Goal: Task Accomplishment & Management: Manage account settings

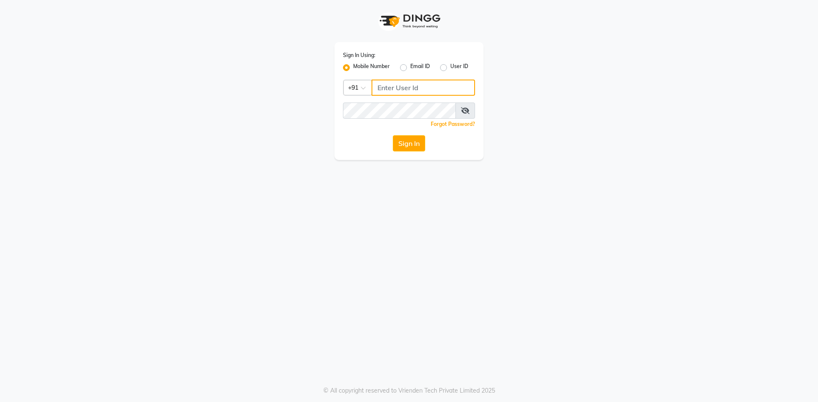
click at [384, 88] on input "Username" at bounding box center [422, 88] width 103 height 16
click at [401, 84] on input "Username" at bounding box center [422, 88] width 103 height 16
click at [410, 68] on label "Email ID" at bounding box center [420, 68] width 20 height 10
click at [410, 68] on input "Email ID" at bounding box center [413, 66] width 6 height 6
radio input "true"
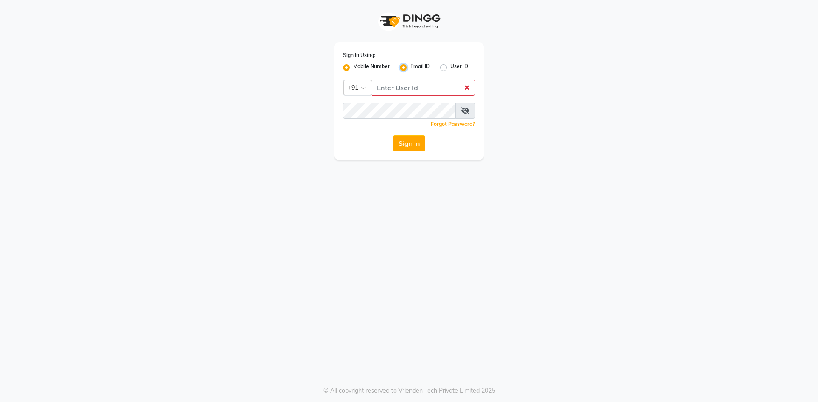
radio input "false"
click at [450, 68] on label "User ID" at bounding box center [459, 68] width 18 height 10
click at [450, 68] on input "User ID" at bounding box center [453, 66] width 6 height 6
radio input "true"
radio input "false"
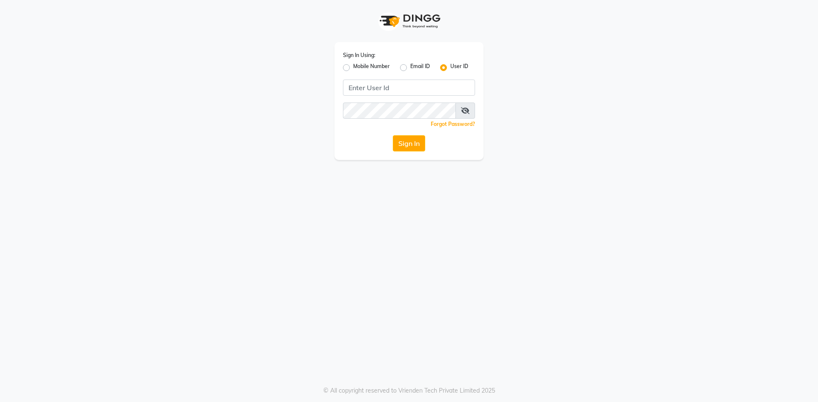
click at [353, 65] on label "Mobile Number" at bounding box center [371, 68] width 37 height 10
click at [353, 65] on input "Mobile Number" at bounding box center [356, 66] width 6 height 6
radio input "true"
radio input "false"
click at [384, 95] on input "Username" at bounding box center [422, 88] width 103 height 16
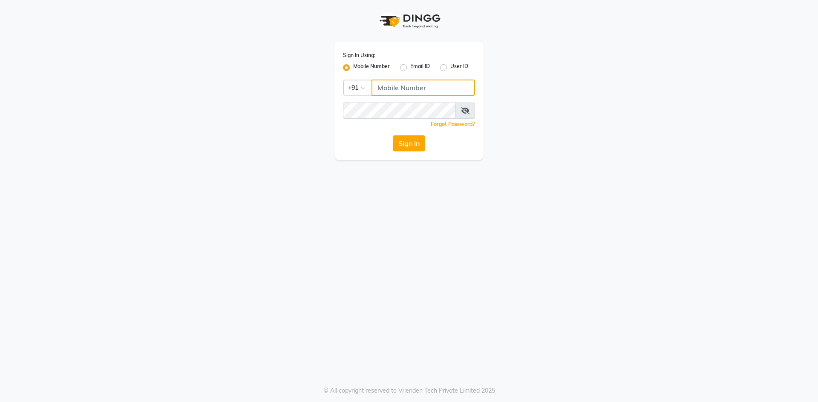
click at [385, 88] on input "Username" at bounding box center [422, 88] width 103 height 16
type input "2"
click at [385, 92] on input "2" at bounding box center [422, 88] width 103 height 16
type input "2"
click at [397, 86] on input "2" at bounding box center [422, 88] width 103 height 16
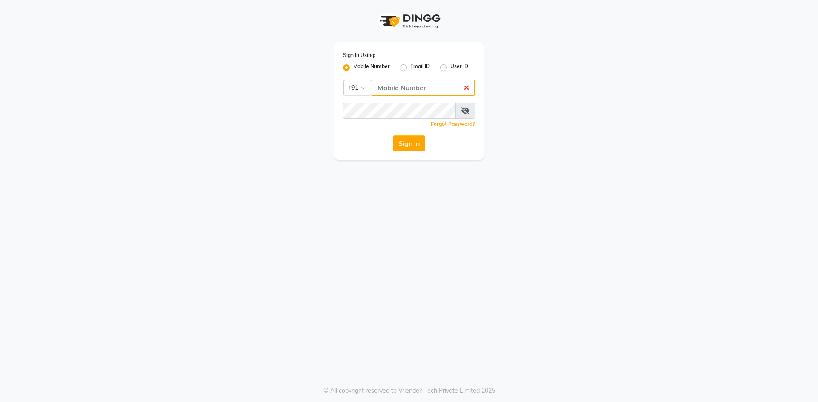
type input "1"
click at [393, 135] on button "Sign In" at bounding box center [409, 143] width 32 height 16
click at [462, 109] on icon at bounding box center [465, 110] width 9 height 7
click at [393, 135] on button "Sign In" at bounding box center [409, 143] width 32 height 16
click at [395, 144] on button "Sign In" at bounding box center [409, 143] width 32 height 16
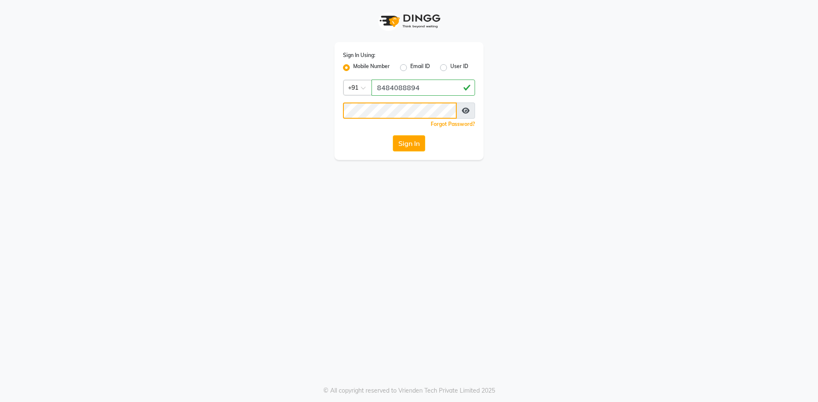
click at [393, 135] on button "Sign In" at bounding box center [409, 143] width 32 height 16
click at [413, 137] on button "Sign In" at bounding box center [409, 143] width 32 height 16
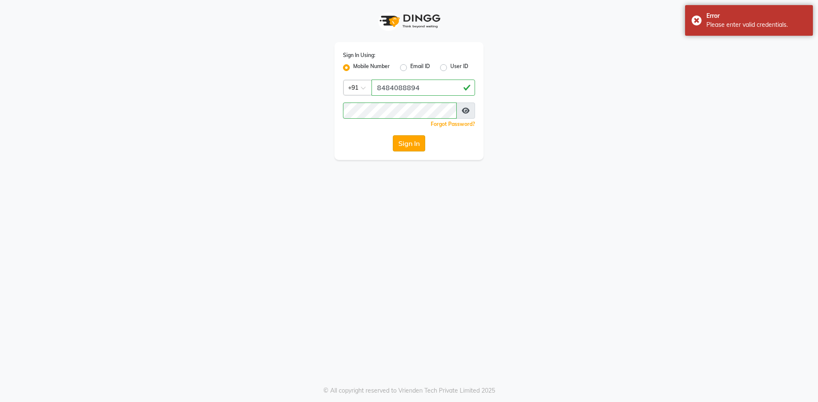
click at [419, 150] on button "Sign In" at bounding box center [409, 143] width 32 height 16
click at [462, 109] on icon at bounding box center [466, 110] width 8 height 7
click at [409, 144] on button "Sign In" at bounding box center [409, 143] width 32 height 16
click at [467, 111] on icon at bounding box center [465, 110] width 9 height 7
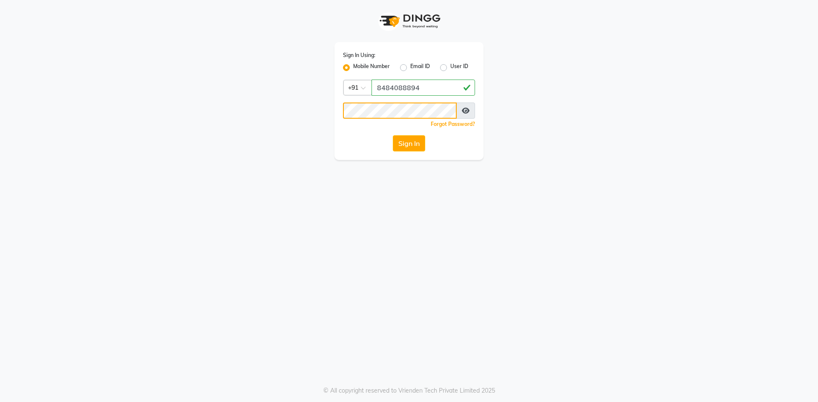
click at [393, 135] on button "Sign In" at bounding box center [409, 143] width 32 height 16
click at [426, 87] on input "8484088894" at bounding box center [422, 88] width 103 height 16
type input "8"
type input "8484088894"
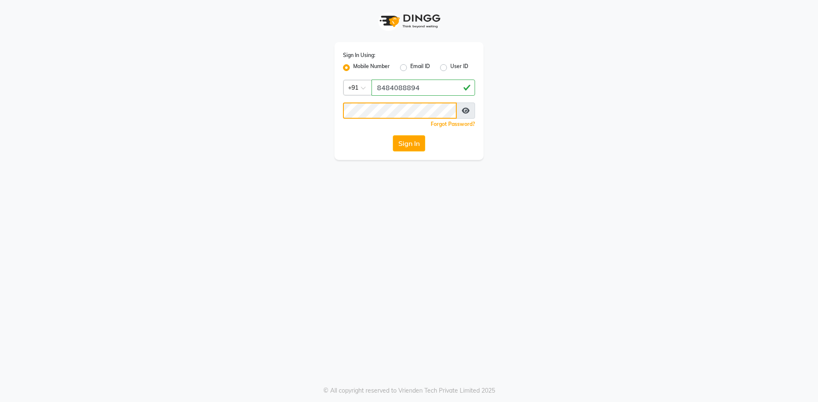
click at [393, 135] on button "Sign In" at bounding box center [409, 143] width 32 height 16
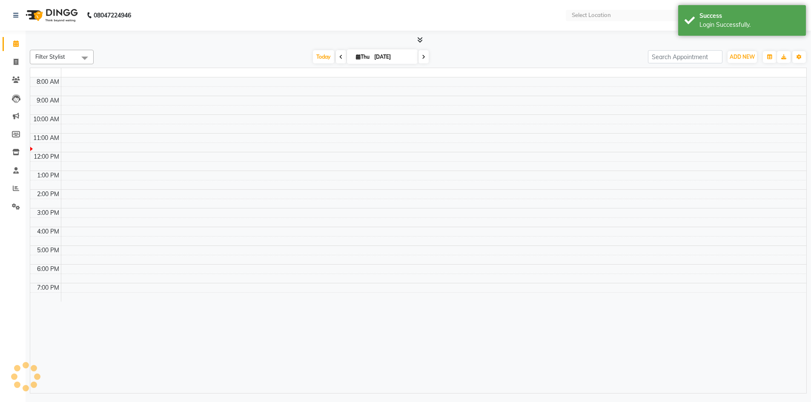
select select "en"
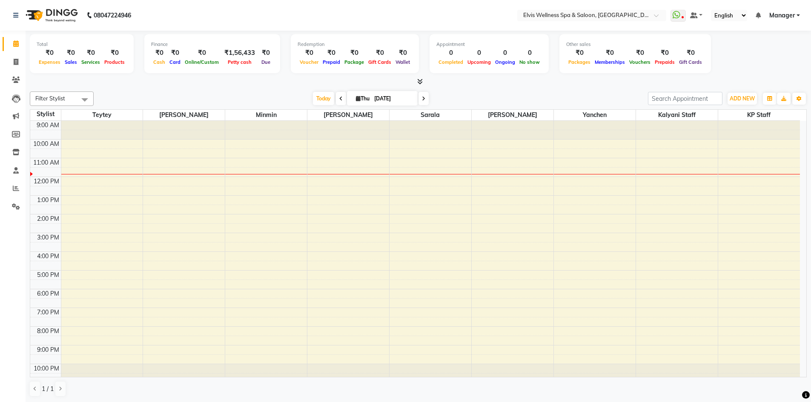
click at [90, 103] on span at bounding box center [84, 100] width 17 height 16
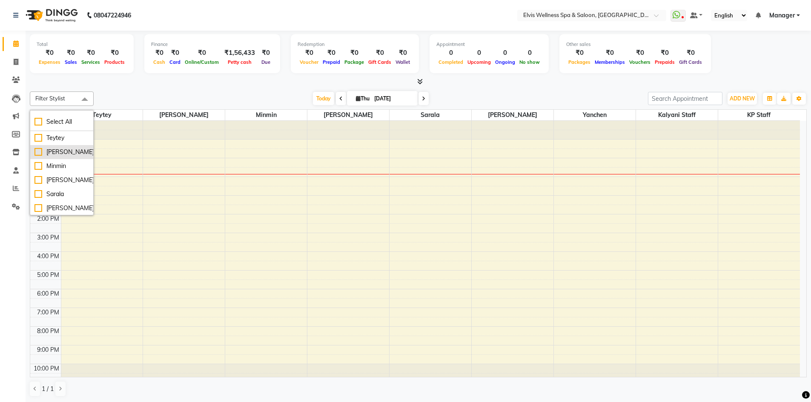
click at [55, 157] on li "[PERSON_NAME]" at bounding box center [61, 152] width 63 height 14
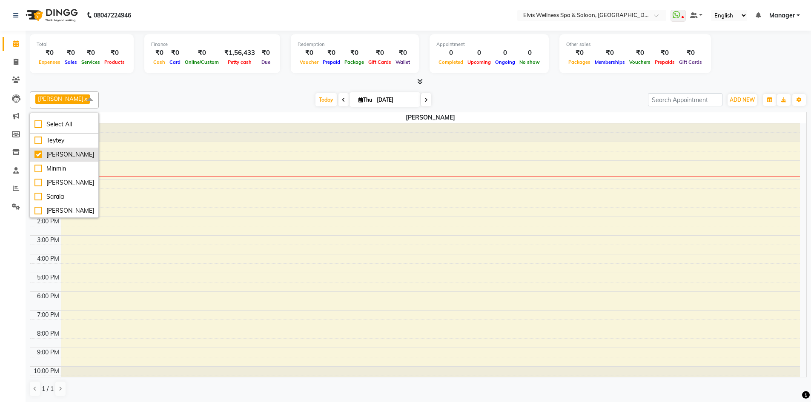
click at [55, 157] on div "[PERSON_NAME]" at bounding box center [64, 154] width 60 height 9
checkbox input "false"
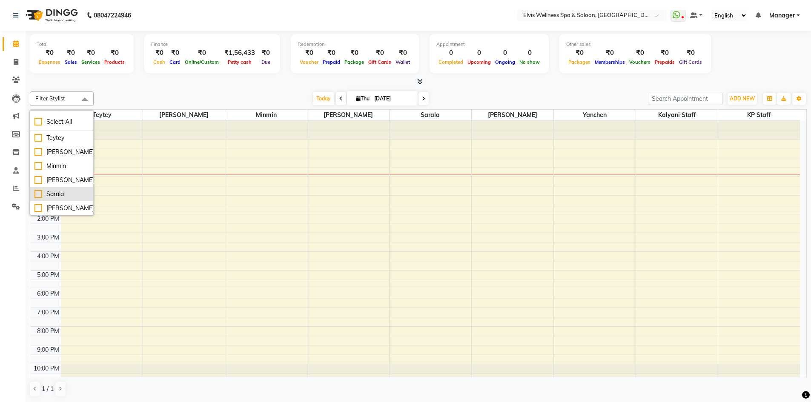
click at [36, 196] on div "Sarala" at bounding box center [61, 194] width 55 height 9
checkbox input "true"
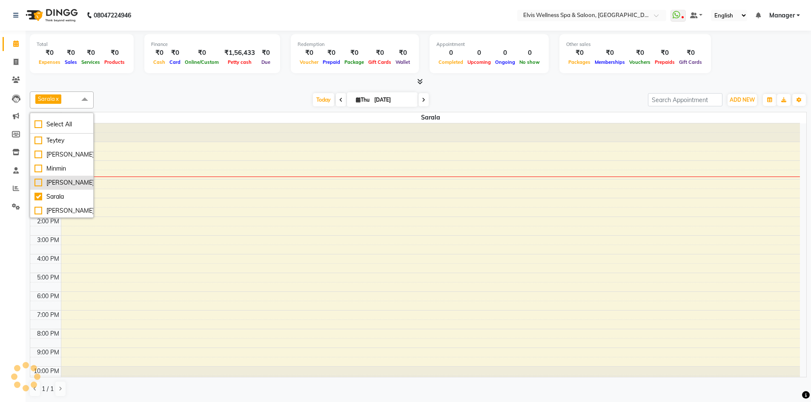
click at [38, 184] on div "[PERSON_NAME]" at bounding box center [61, 182] width 55 height 9
checkbox input "true"
click at [38, 143] on div "Teytey" at bounding box center [61, 140] width 55 height 9
checkbox input "true"
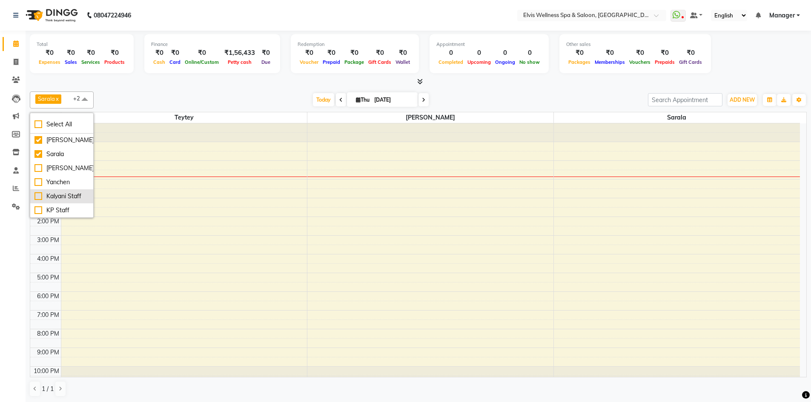
scroll to position [0, 0]
click at [45, 184] on div "Yanchen" at bounding box center [61, 182] width 55 height 9
checkbox input "true"
click at [275, 102] on div "[DATE] [DATE]" at bounding box center [371, 99] width 546 height 13
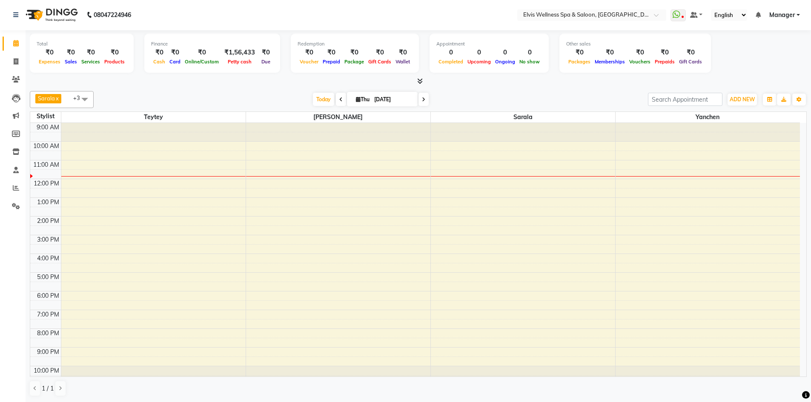
click at [155, 162] on div "9:00 AM 10:00 AM 11:00 AM 12:00 PM 1:00 PM 2:00 PM 3:00 PM 4:00 PM 5:00 PM 6:00…" at bounding box center [415, 254] width 770 height 262
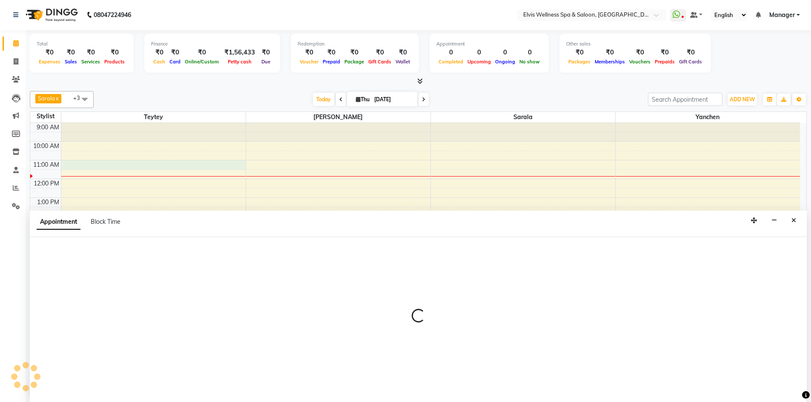
select select "46562"
select select "tentative"
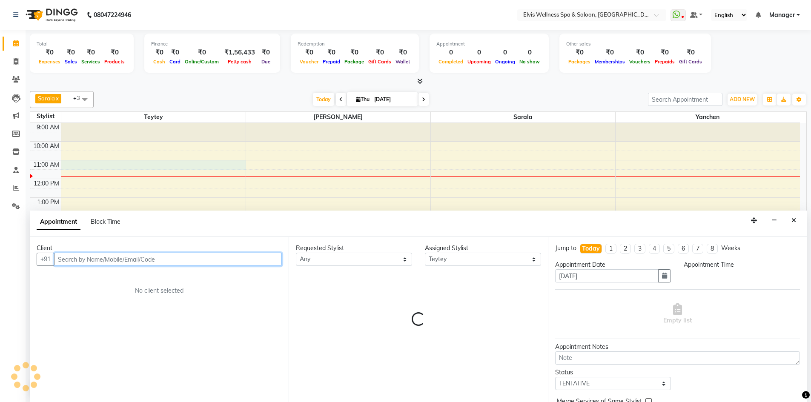
select select "660"
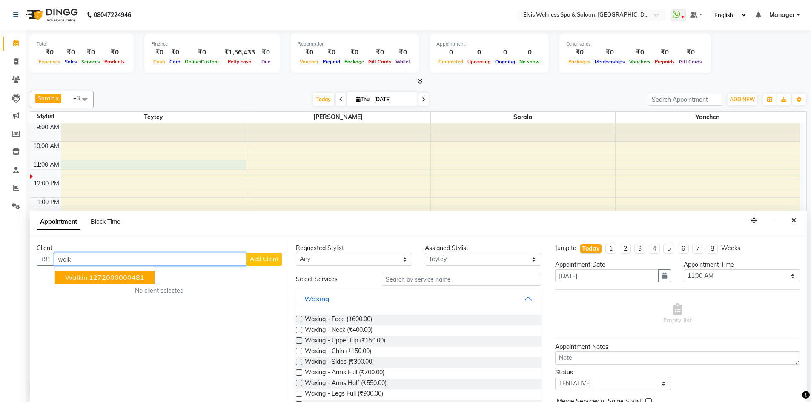
click at [134, 282] on button "walkin 1272000000481" at bounding box center [105, 278] width 100 height 14
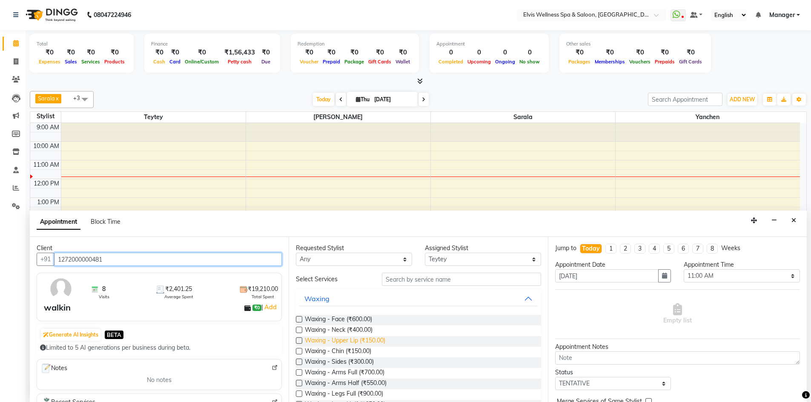
type input "1272000000481"
click at [359, 343] on span "Waxing - Upper Lip (₹150.00)" at bounding box center [345, 341] width 80 height 11
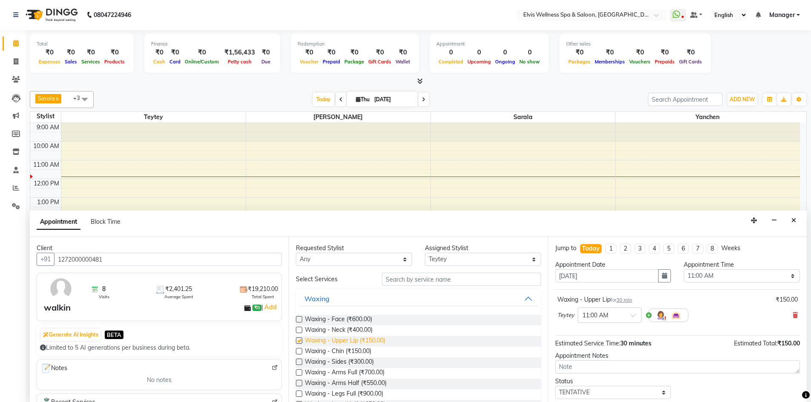
checkbox input "false"
click at [367, 353] on span "Waxing - Chin (₹150.00)" at bounding box center [338, 352] width 66 height 11
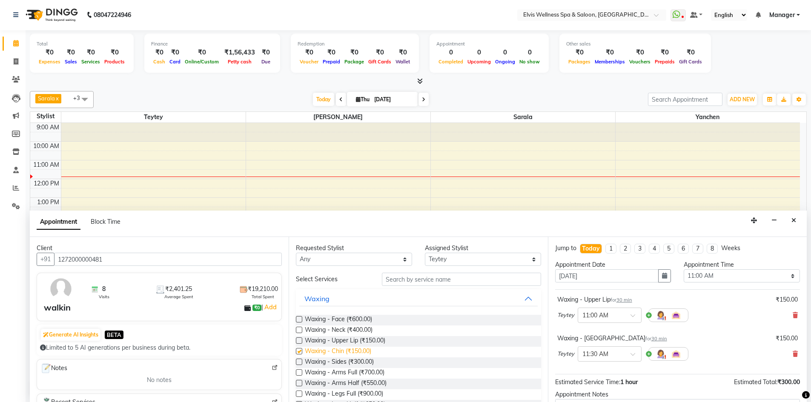
checkbox input "false"
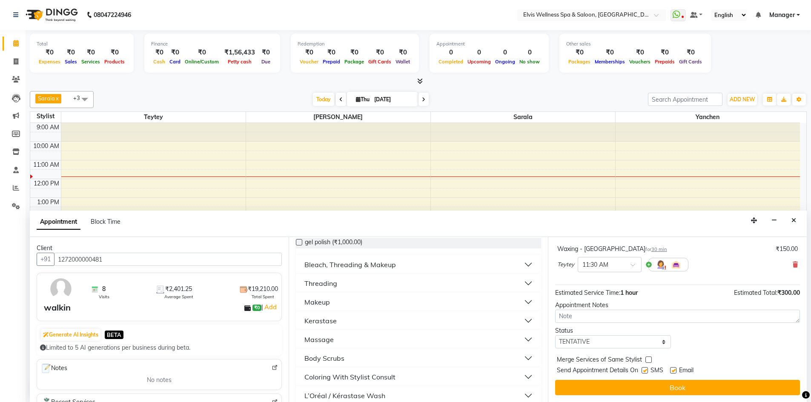
scroll to position [405, 0]
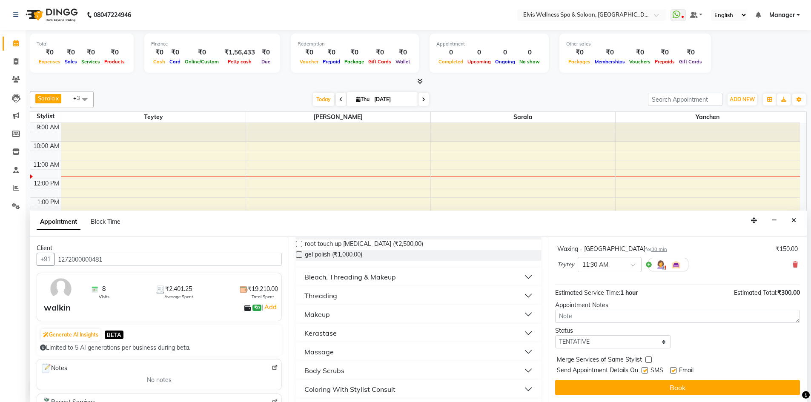
click at [519, 296] on button "Threading" at bounding box center [418, 295] width 238 height 15
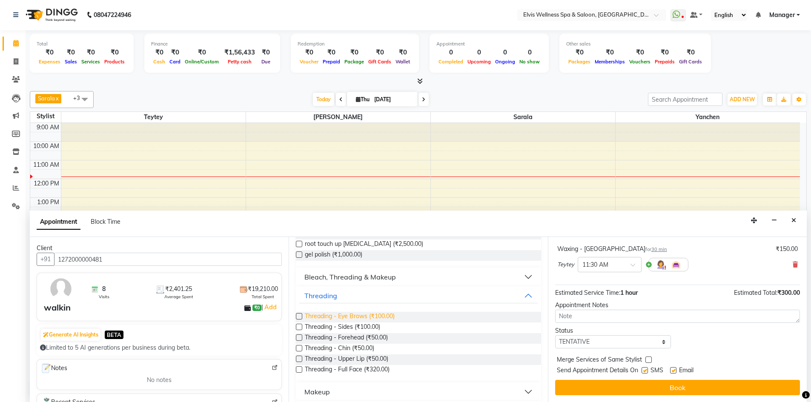
click at [353, 316] on span "Threading - Eye Brows (₹100.00)" at bounding box center [350, 317] width 90 height 11
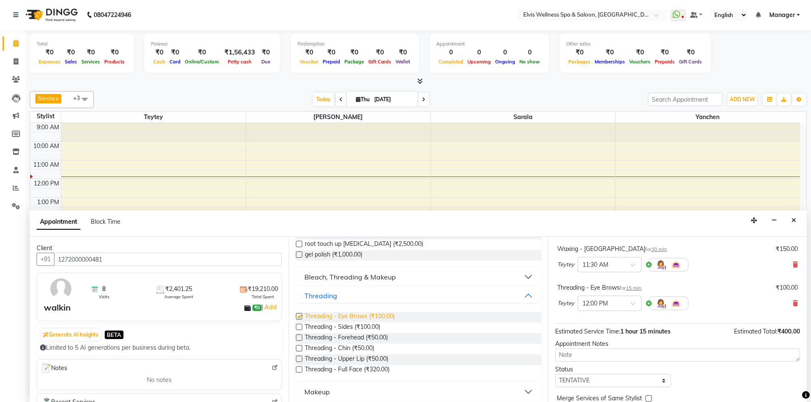
checkbox input "false"
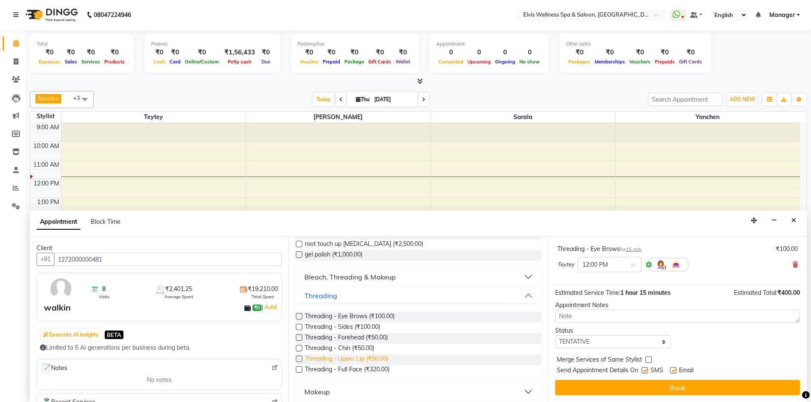
click at [387, 363] on span "Threading - Upper Lip (₹50.00)" at bounding box center [346, 360] width 83 height 11
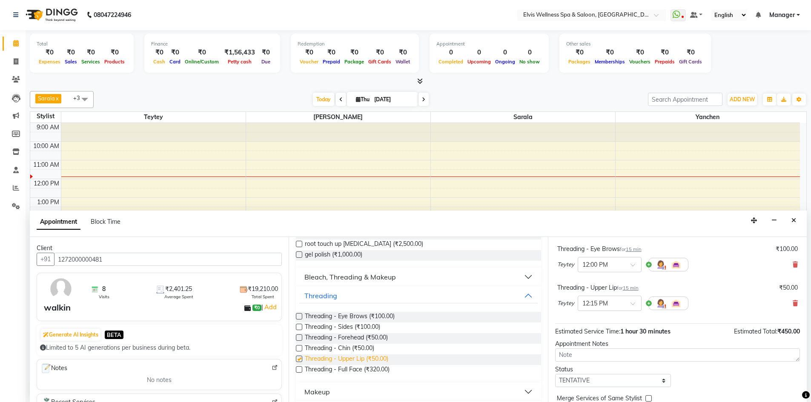
checkbox input "false"
click at [374, 339] on span "Threading - Forehead (₹50.00)" at bounding box center [346, 338] width 83 height 11
checkbox input "false"
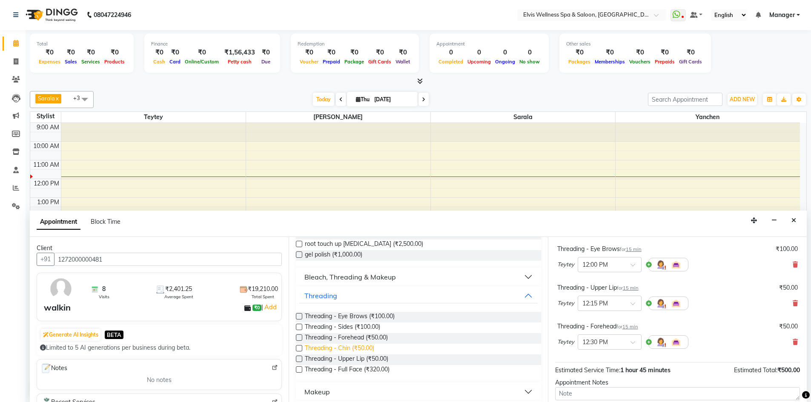
click at [373, 348] on span "Threading - Chin (₹50.00)" at bounding box center [339, 349] width 69 height 11
checkbox input "false"
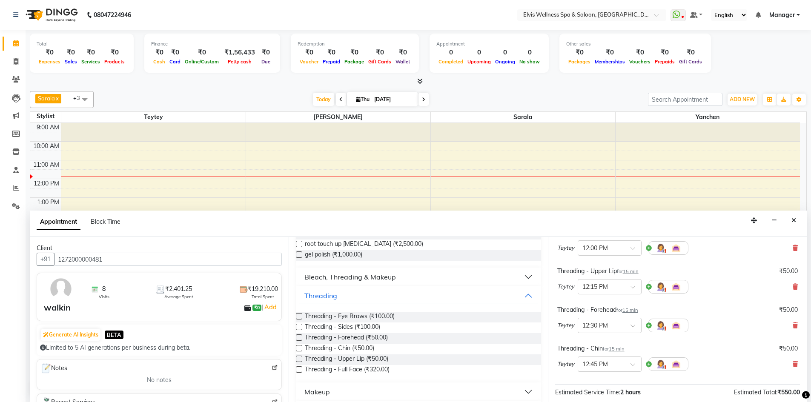
scroll to position [86, 0]
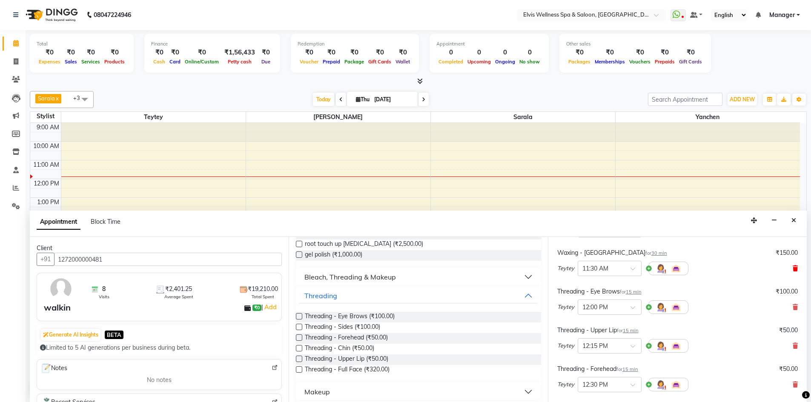
click at [793, 269] on icon at bounding box center [795, 269] width 5 height 6
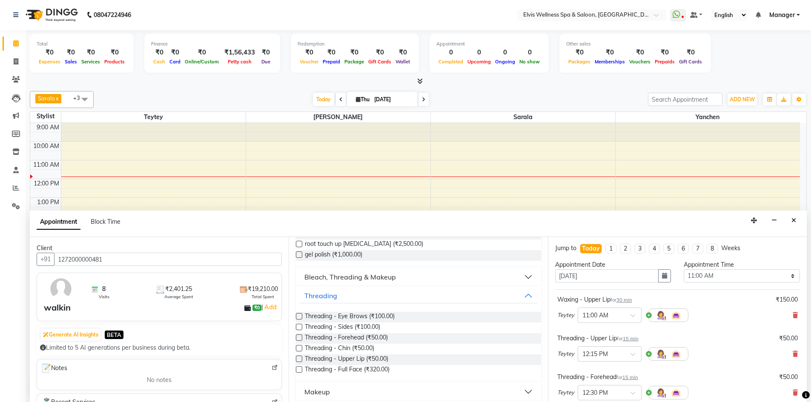
scroll to position [0, 0]
click at [793, 315] on icon at bounding box center [795, 316] width 5 height 6
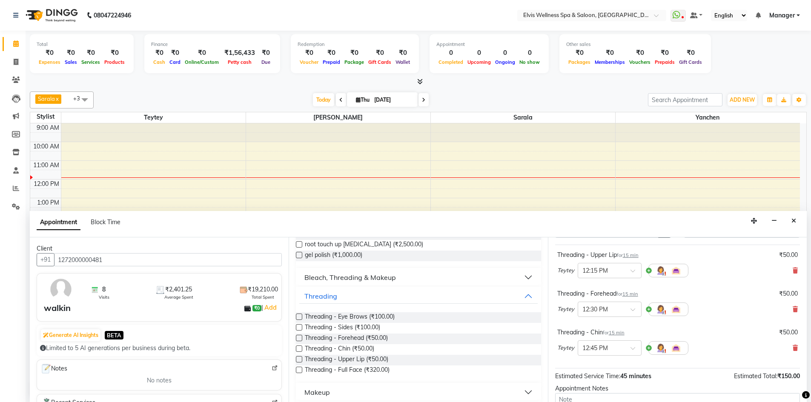
scroll to position [43, 0]
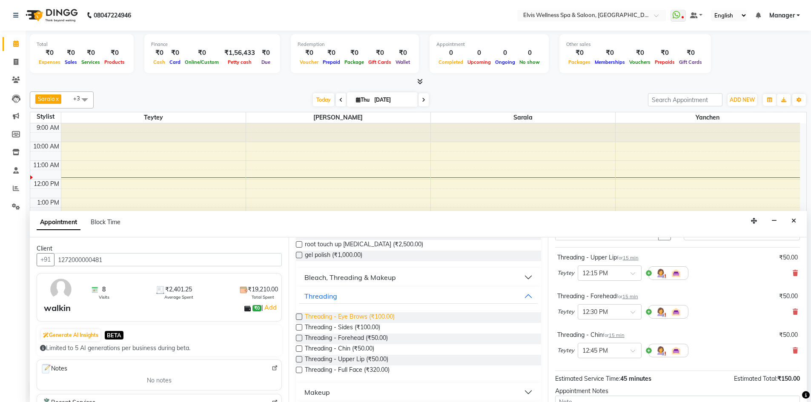
click at [343, 317] on span "Threading - Eye Brows (₹100.00)" at bounding box center [350, 318] width 90 height 11
checkbox input "false"
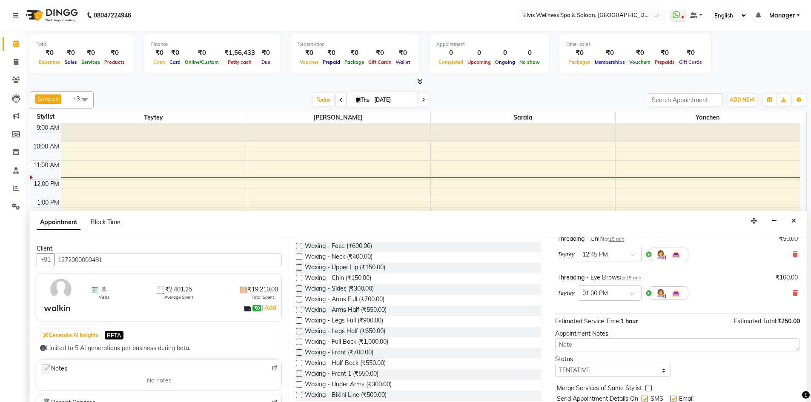
scroll to position [77, 0]
click at [365, 266] on span "Waxing - Upper Lip (₹150.00)" at bounding box center [345, 265] width 80 height 11
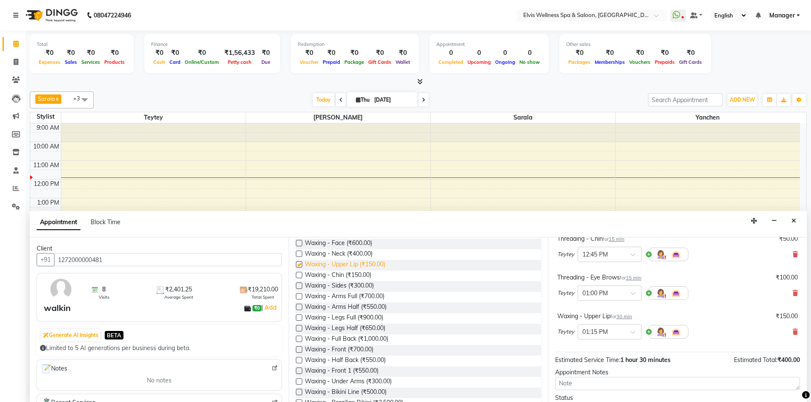
checkbox input "false"
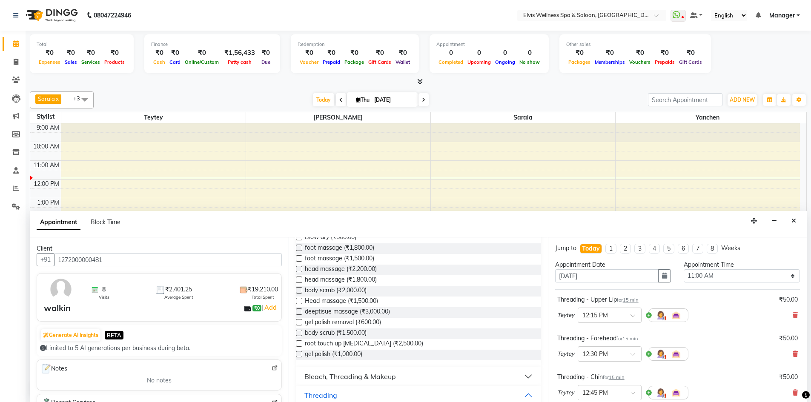
scroll to position [0, 0]
click at [793, 317] on icon at bounding box center [795, 316] width 5 height 6
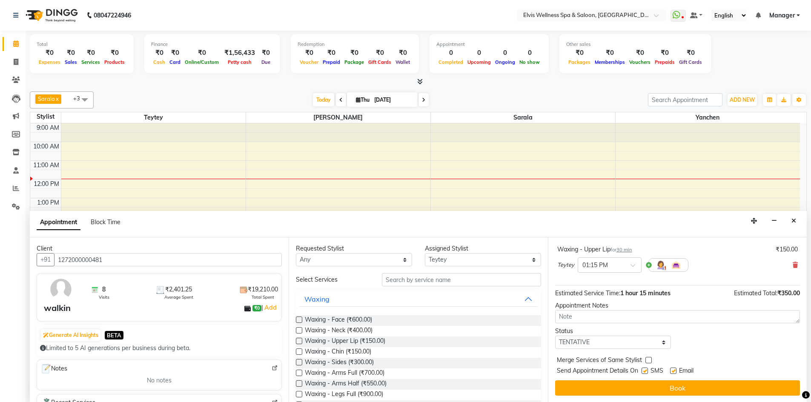
click at [644, 371] on label at bounding box center [645, 371] width 6 height 6
click at [644, 371] on input "checkbox" at bounding box center [645, 372] width 6 height 6
checkbox input "false"
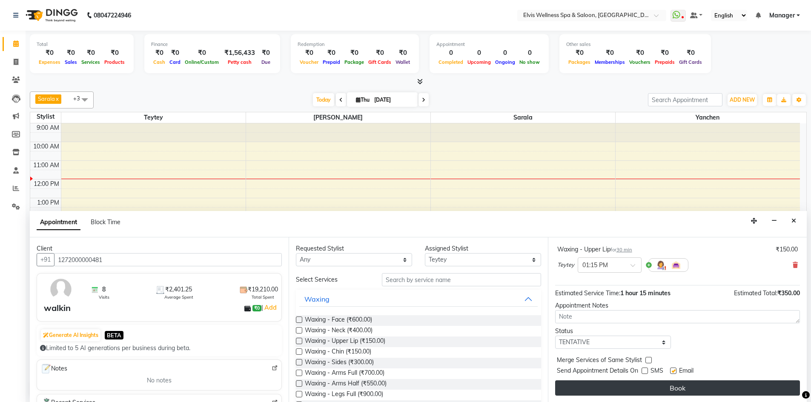
click at [646, 382] on button "Book" at bounding box center [677, 388] width 245 height 15
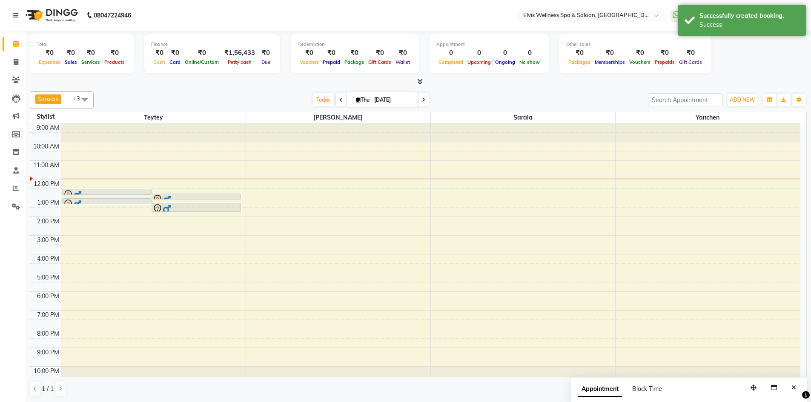
click at [793, 388] on icon "Close" at bounding box center [794, 388] width 5 height 6
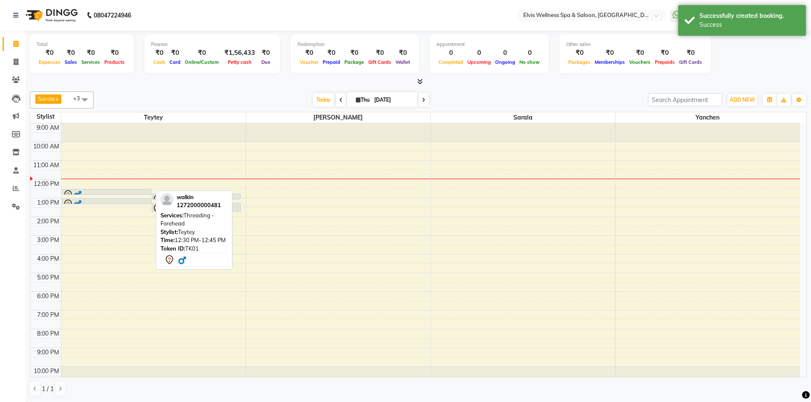
drag, startPoint x: 96, startPoint y: 194, endPoint x: 100, endPoint y: 164, distance: 30.6
click at [100, 164] on div "9:00 AM 10:00 AM 11:00 AM 12:00 PM 1:00 PM 2:00 PM 3:00 PM 4:00 PM 5:00 PM 6:00…" at bounding box center [415, 254] width 770 height 262
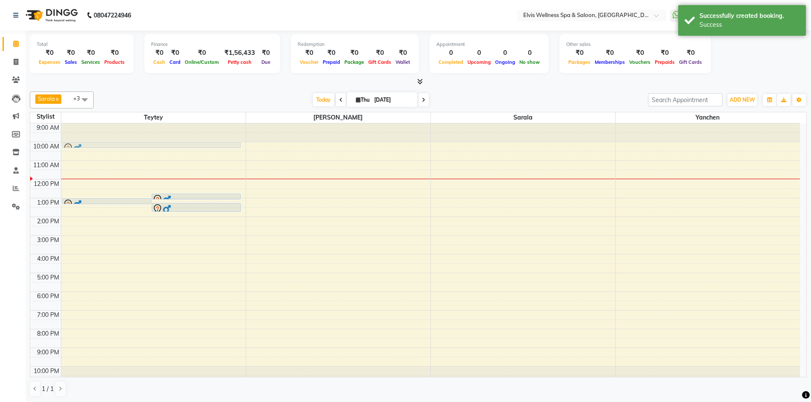
drag, startPoint x: 99, startPoint y: 189, endPoint x: 108, endPoint y: 145, distance: 45.5
click at [108, 145] on div "walkin, TK01, 12:30 PM-12:45 PM, Threading - Forehead walkin, TK01, 12:45 PM-01…" at bounding box center [153, 254] width 184 height 262
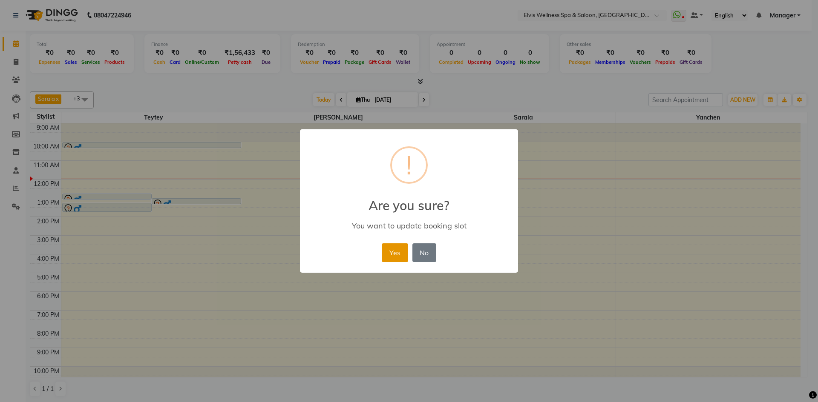
click at [389, 250] on button "Yes" at bounding box center [395, 253] width 26 height 19
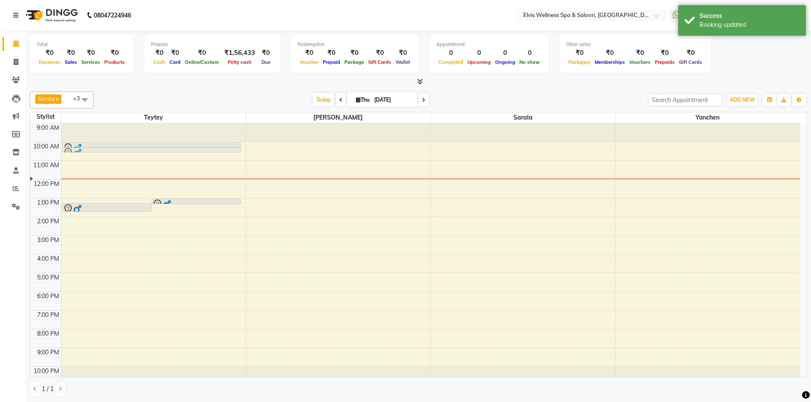
drag, startPoint x: 136, startPoint y: 195, endPoint x: 139, endPoint y: 145, distance: 49.5
click at [139, 123] on div "walkin, TK01, 12:45 PM-01:00 PM, Threading - Chin walkin, TK01, 01:00 PM-01:15 …" at bounding box center [151, 123] width 179 height 0
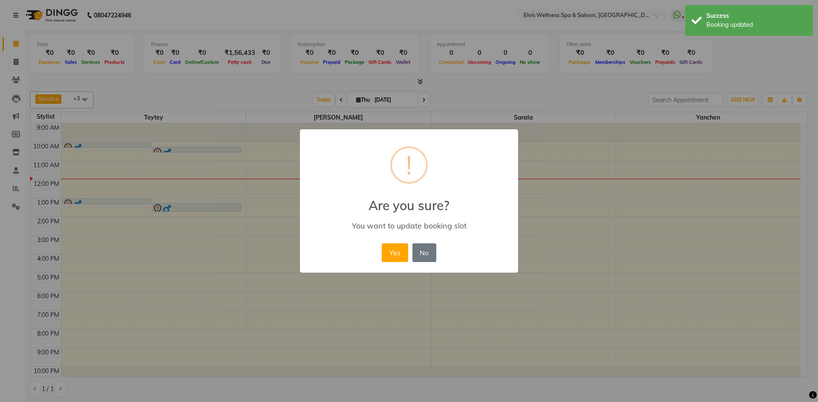
click at [390, 255] on button "Yes" at bounding box center [395, 253] width 26 height 19
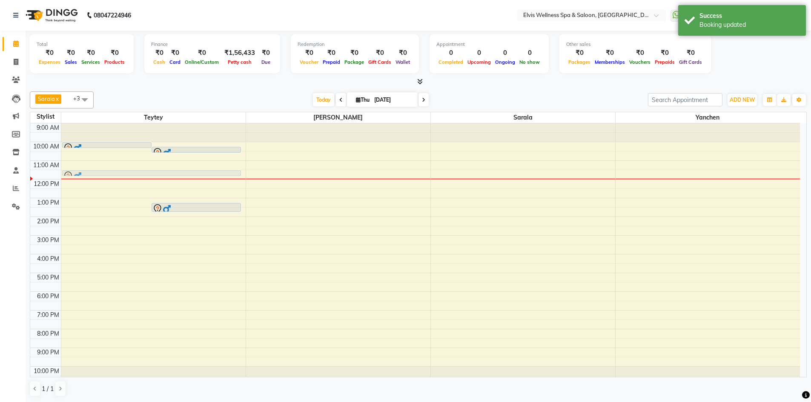
drag, startPoint x: 113, startPoint y: 201, endPoint x: 113, endPoint y: 174, distance: 26.8
click at [113, 174] on div "walkin, TK01, 10:00 AM-10:15 AM, Threading - Forehead walkin, TK01, 10:15 AM-10…" at bounding box center [153, 254] width 184 height 262
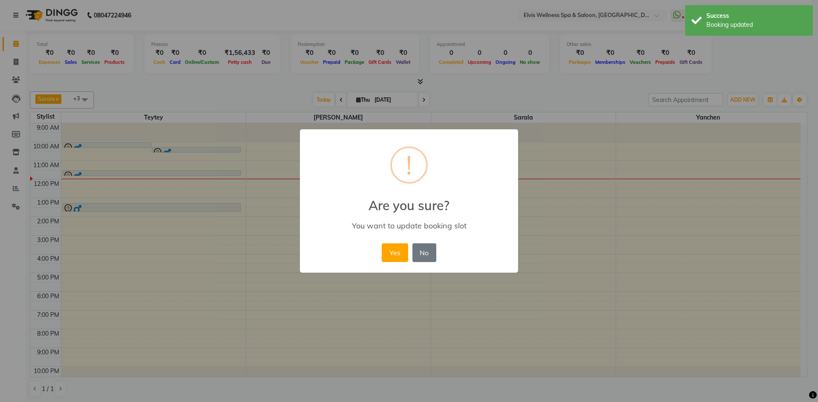
drag, startPoint x: 159, startPoint y: 207, endPoint x: 157, endPoint y: 177, distance: 29.9
click at [157, 177] on div "× ! Are you sure? You want to update booking slot Yes No No" at bounding box center [409, 201] width 818 height 402
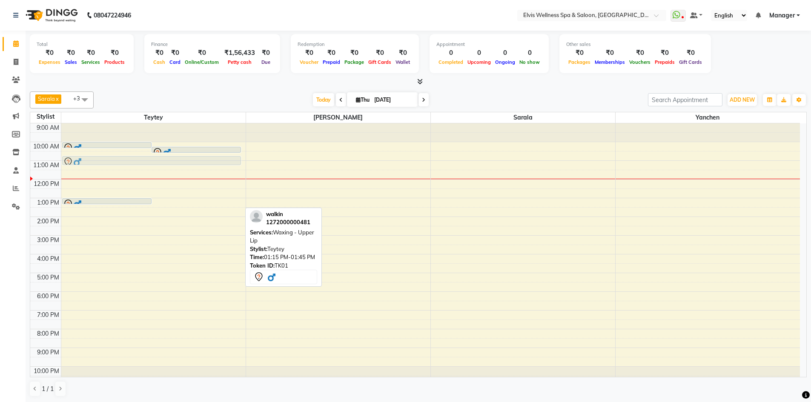
drag, startPoint x: 159, startPoint y: 207, endPoint x: 163, endPoint y: 162, distance: 44.4
click at [163, 160] on div "walkin, TK01, 10:00 AM-10:15 AM, Threading - Forehead walkin, TK01, 10:15 AM-10…" at bounding box center [153, 254] width 184 height 262
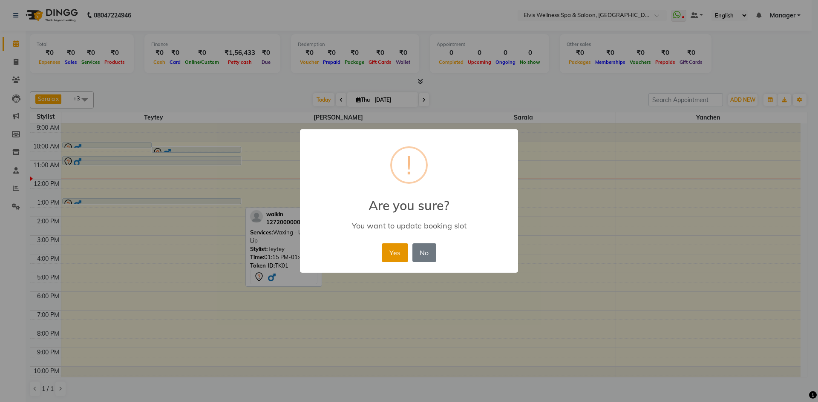
click at [387, 253] on button "Yes" at bounding box center [395, 253] width 26 height 19
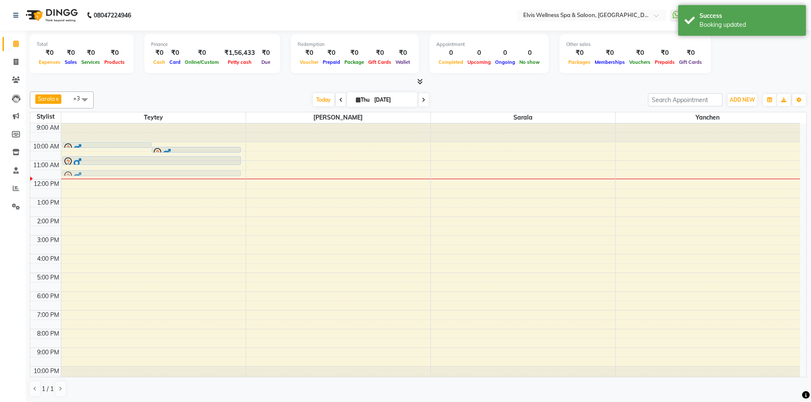
drag, startPoint x: 173, startPoint y: 200, endPoint x: 169, endPoint y: 173, distance: 27.5
click at [169, 173] on div "walkin, TK01, 10:00 AM-10:15 AM, Threading - Forehead walkin, TK01, 10:15 AM-10…" at bounding box center [153, 254] width 184 height 262
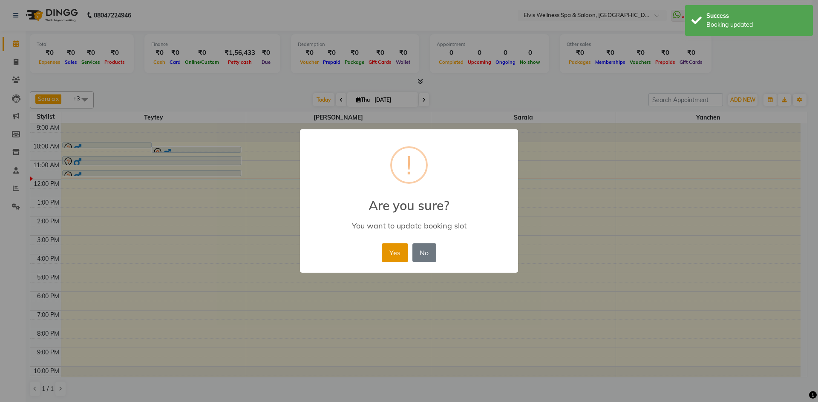
click at [388, 250] on button "Yes" at bounding box center [395, 253] width 26 height 19
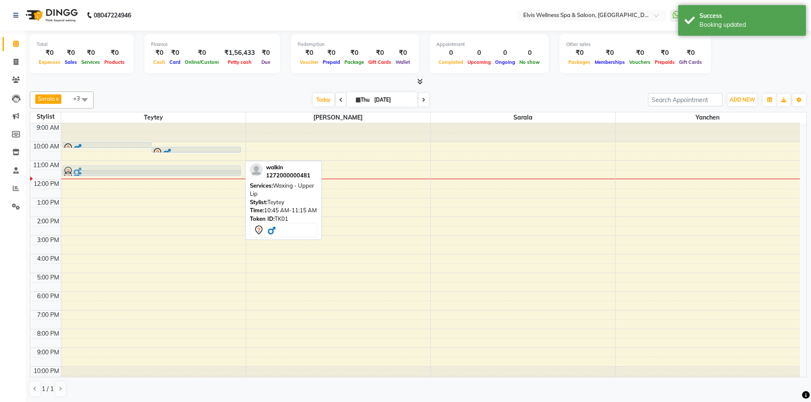
drag, startPoint x: 160, startPoint y: 159, endPoint x: 158, endPoint y: 164, distance: 5.7
click at [158, 164] on div "9:00 AM 10:00 AM 11:00 AM 12:00 PM 1:00 PM 2:00 PM 3:00 PM 4:00 PM 5:00 PM 6:00…" at bounding box center [415, 254] width 770 height 262
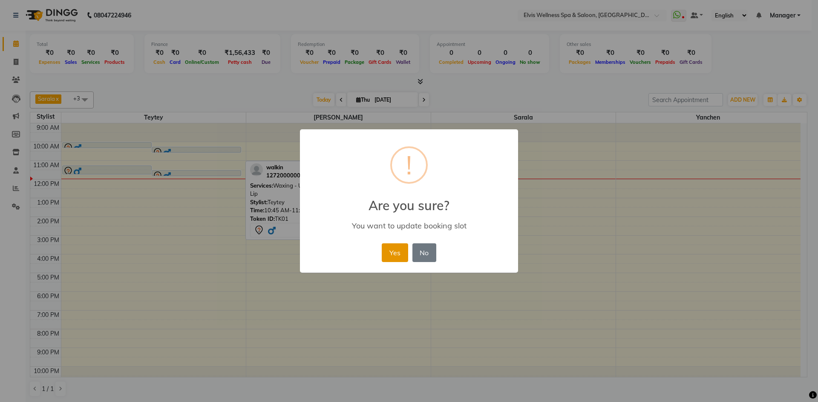
click at [399, 254] on button "Yes" at bounding box center [395, 253] width 26 height 19
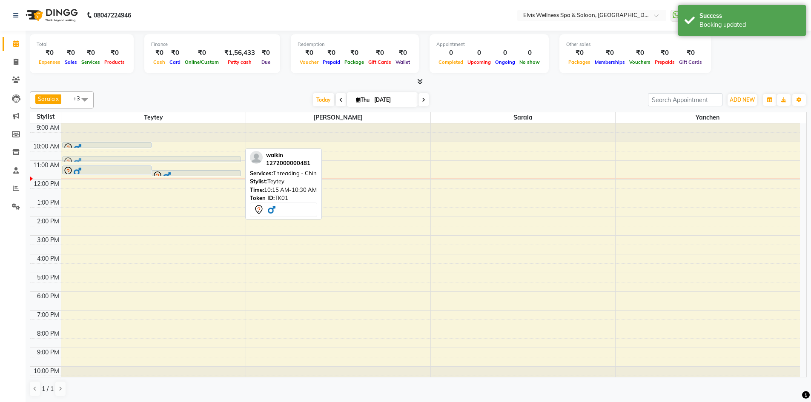
drag, startPoint x: 207, startPoint y: 149, endPoint x: 204, endPoint y: 156, distance: 7.8
click at [204, 156] on div "walkin, TK01, 10:00 AM-10:15 AM, Threading - Forehead walkin, TK01, 10:15 AM-10…" at bounding box center [153, 254] width 184 height 262
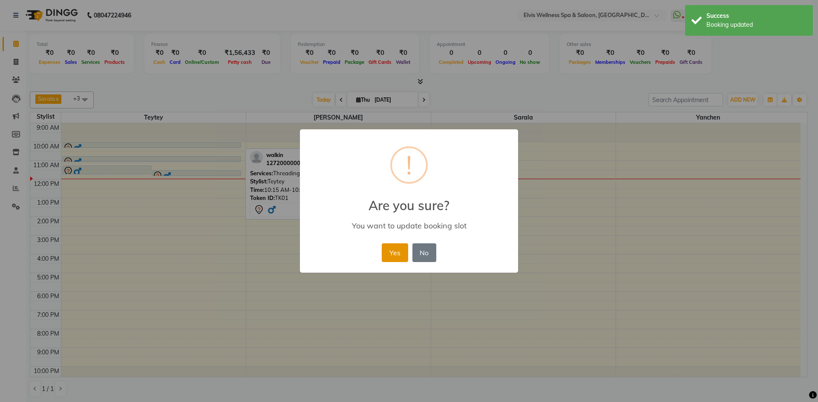
click at [400, 253] on button "Yes" at bounding box center [395, 253] width 26 height 19
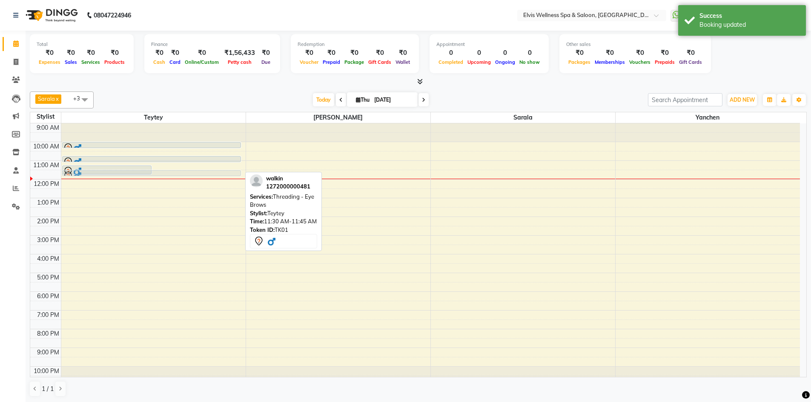
drag, startPoint x: 212, startPoint y: 171, endPoint x: 195, endPoint y: 176, distance: 18.3
click at [195, 176] on div "walkin, TK01, 11:15 AM-11:45 AM, Waxing - Upper Lip walkin, TK01, 11:30 AM-11:4…" at bounding box center [153, 254] width 184 height 262
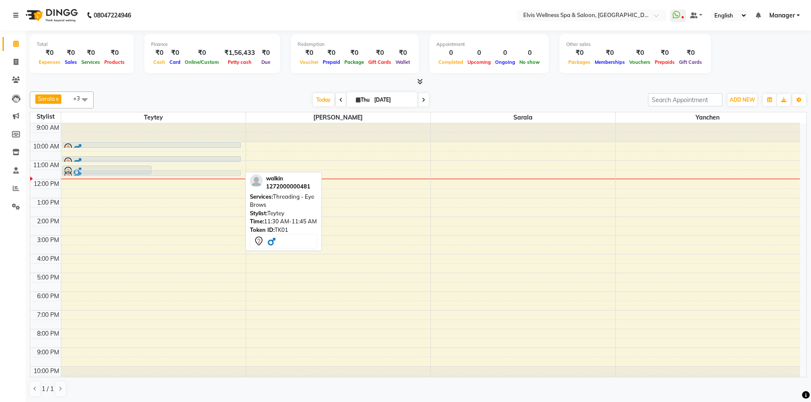
drag, startPoint x: 198, startPoint y: 172, endPoint x: 193, endPoint y: 177, distance: 6.7
click at [193, 177] on div "9:00 AM 10:00 AM 11:00 AM 12:00 PM 1:00 PM 2:00 PM 3:00 PM 4:00 PM 5:00 PM 6:00…" at bounding box center [415, 254] width 770 height 262
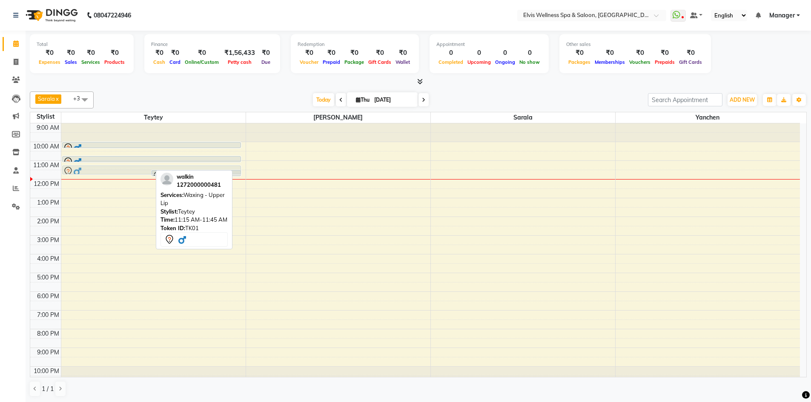
drag, startPoint x: 94, startPoint y: 170, endPoint x: 80, endPoint y: 166, distance: 15.0
click at [80, 166] on div "walkin, TK01, 11:15 AM-11:45 AM, Waxing - Upper Lip walkin, TK01, 11:30 AM-11:4…" at bounding box center [153, 254] width 184 height 262
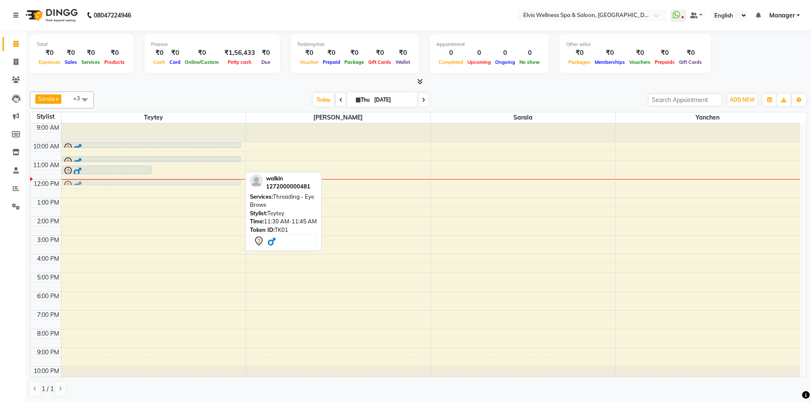
drag, startPoint x: 168, startPoint y: 172, endPoint x: 133, endPoint y: 181, distance: 36.3
click at [136, 181] on div "walkin, TK01, 11:15 AM-11:45 AM, Waxing - Upper Lip walkin, TK01, 11:30 AM-11:4…" at bounding box center [153, 254] width 184 height 262
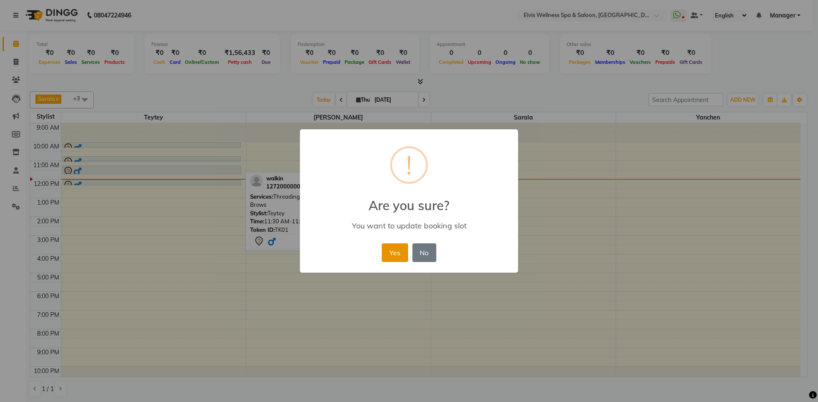
click at [391, 257] on button "Yes" at bounding box center [395, 253] width 26 height 19
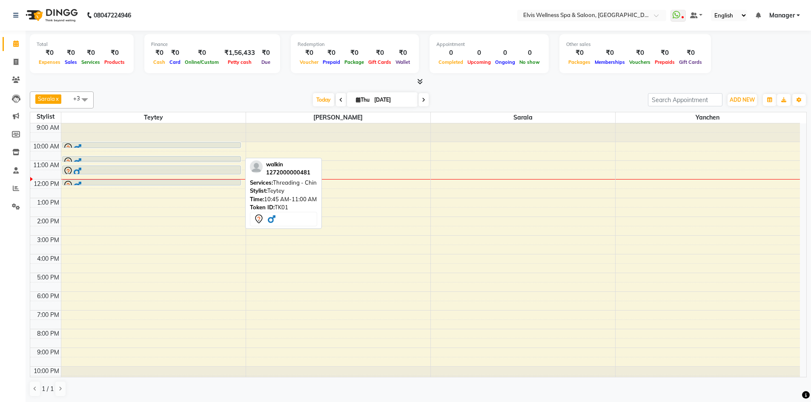
click at [130, 158] on div at bounding box center [151, 162] width 177 height 10
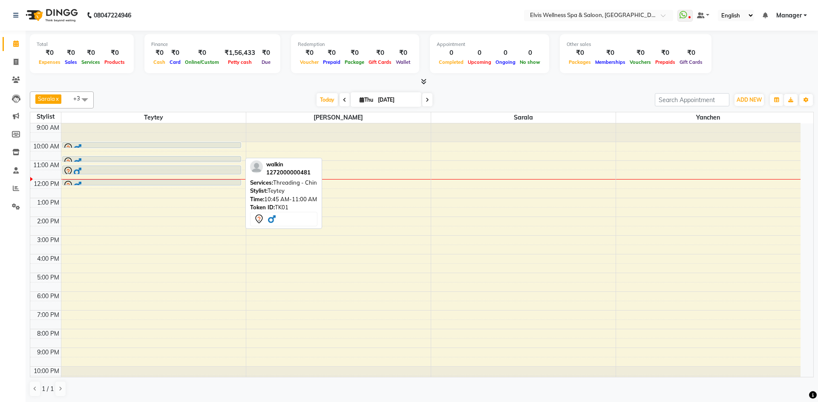
select select "7"
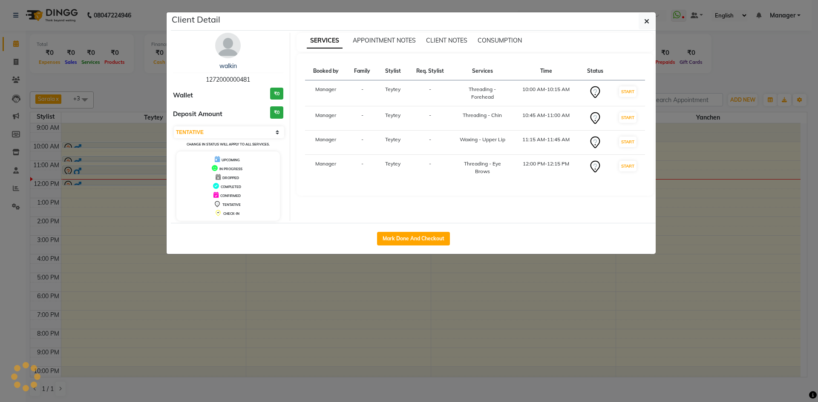
click at [130, 158] on ngb-modal-window "Client Detail walkin 1272000000481 Wallet ₹0 Deposit Amount ₹0 Select IN SERVIC…" at bounding box center [409, 201] width 818 height 402
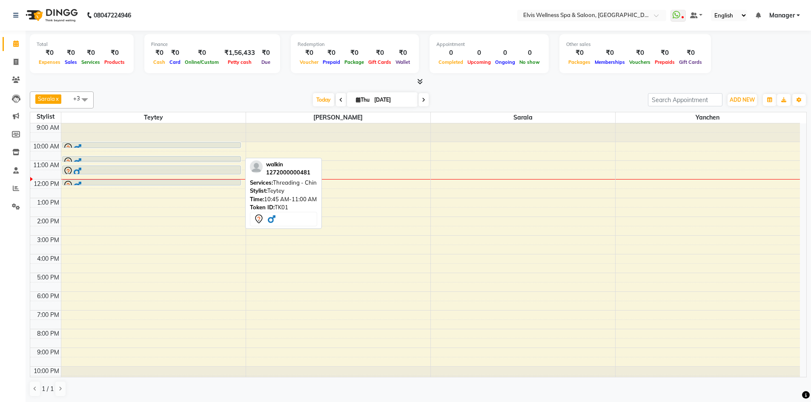
click at [130, 158] on div at bounding box center [151, 162] width 177 height 10
select select "7"
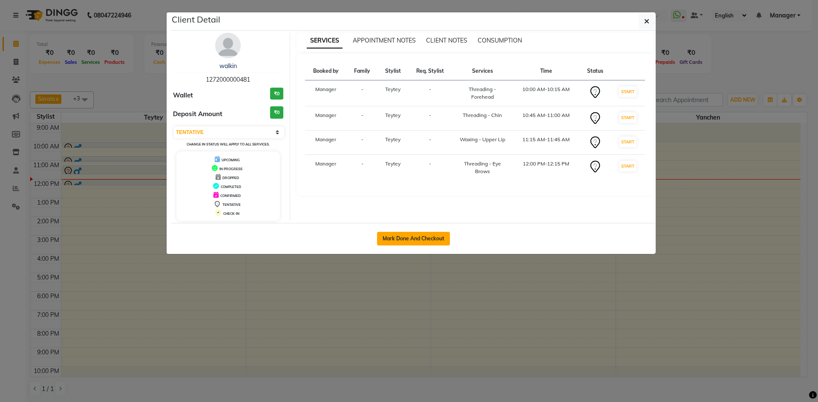
click at [391, 240] on button "Mark Done And Checkout" at bounding box center [413, 239] width 73 height 14
select select "service"
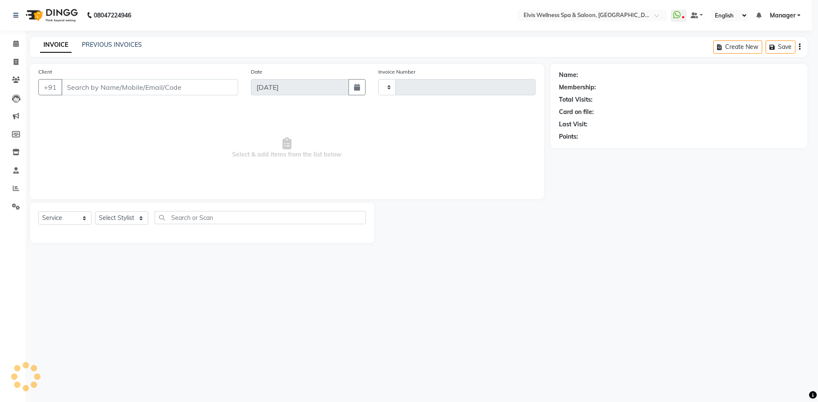
type input "1566"
select select "6269"
type input "1272000000481"
select select "46562"
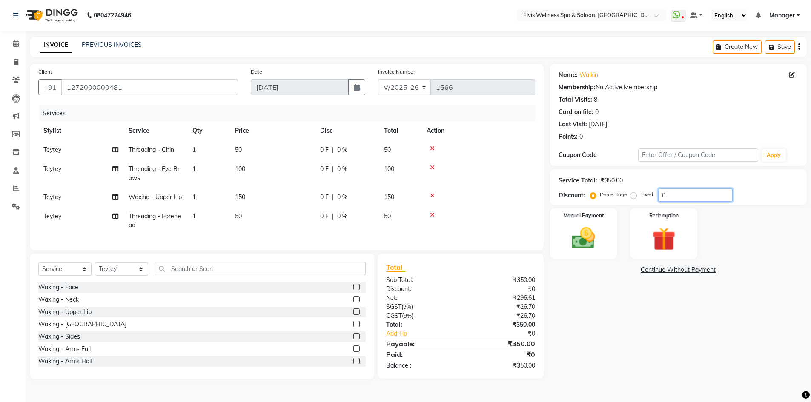
click at [658, 195] on input "0" at bounding box center [695, 195] width 75 height 13
type input "10"
click at [640, 194] on label "Fixed" at bounding box center [646, 195] width 13 height 8
click at [634, 194] on input "Fixed" at bounding box center [635, 195] width 6 height 6
radio input "true"
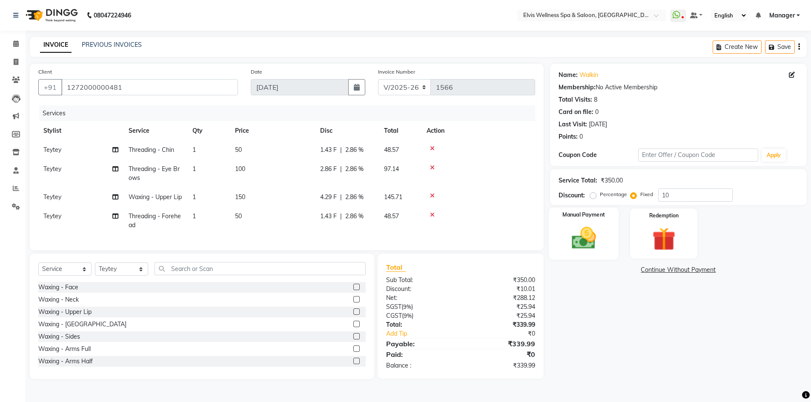
click at [606, 243] on div "Manual Payment" at bounding box center [583, 234] width 70 height 52
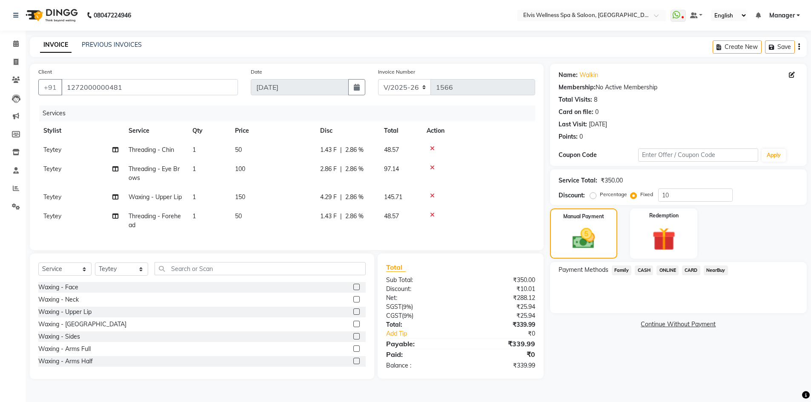
click at [662, 270] on span "ONLINE" at bounding box center [668, 271] width 22 height 10
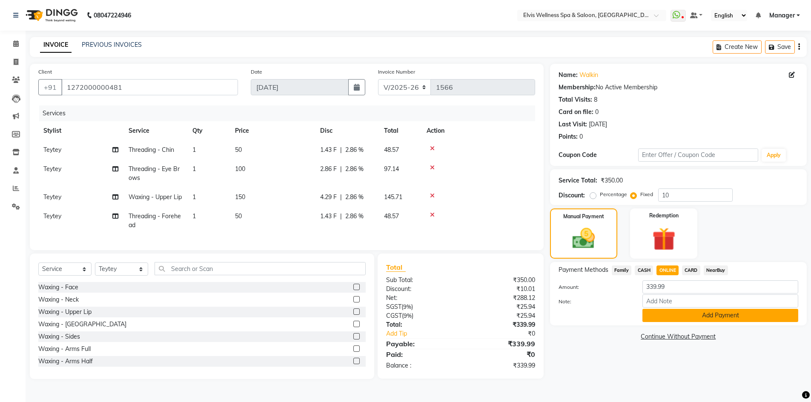
click at [651, 313] on button "Add Payment" at bounding box center [721, 315] width 156 height 13
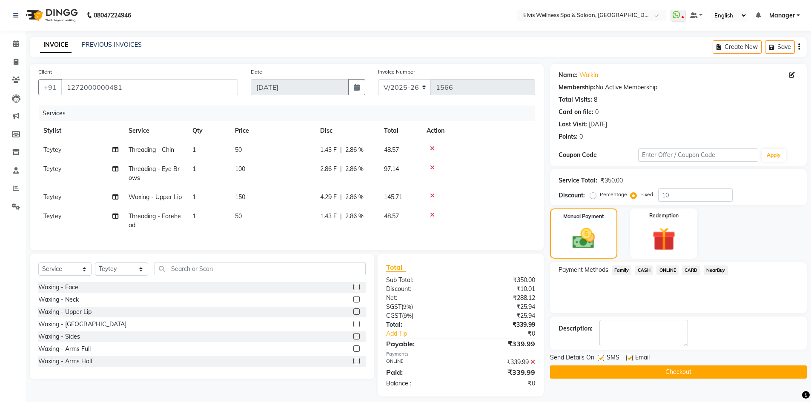
click at [602, 359] on label at bounding box center [601, 358] width 6 height 6
click at [602, 359] on input "checkbox" at bounding box center [601, 359] width 6 height 6
checkbox input "false"
click at [605, 367] on button "Checkout" at bounding box center [678, 372] width 257 height 13
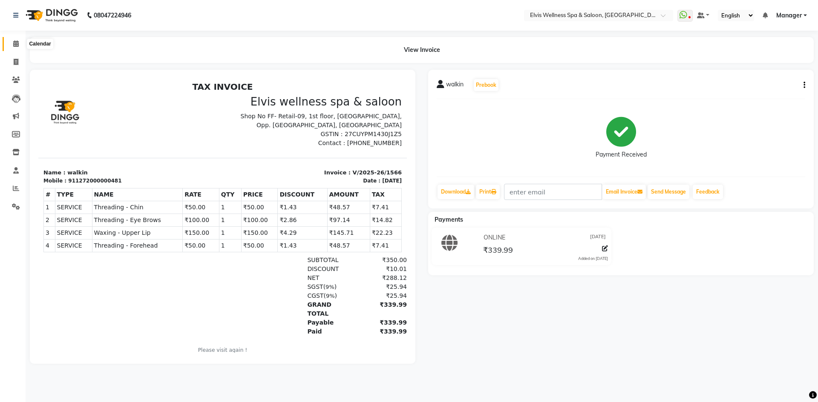
click at [18, 48] on span at bounding box center [16, 44] width 15 height 10
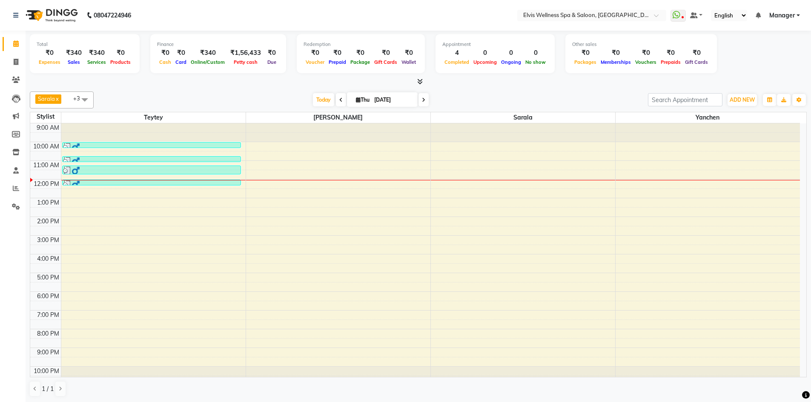
click at [811, 402] on html "08047224946 Select Location × Elvis Wellness Spa & Saloon, Lohegaon WhatsApp St…" at bounding box center [405, 201] width 811 height 402
click at [192, 101] on div "[DATE] [DATE]" at bounding box center [371, 100] width 546 height 13
drag, startPoint x: 256, startPoint y: 251, endPoint x: 263, endPoint y: 250, distance: 7.3
click at [263, 250] on tbody "9:00 AM 10:00 AM 11:00 AM 12:00 PM 1:00 PM 2:00 PM 3:00 PM 4:00 PM 5:00 PM 6:00…" at bounding box center [415, 254] width 770 height 262
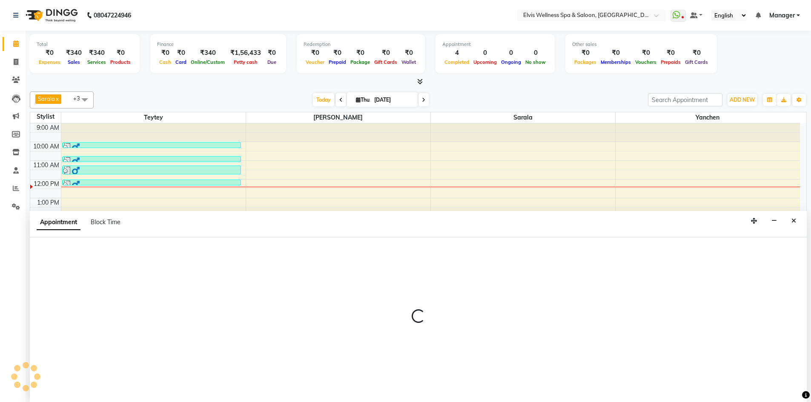
scroll to position [0, 0]
select select "46562"
select select "930"
select select "tentative"
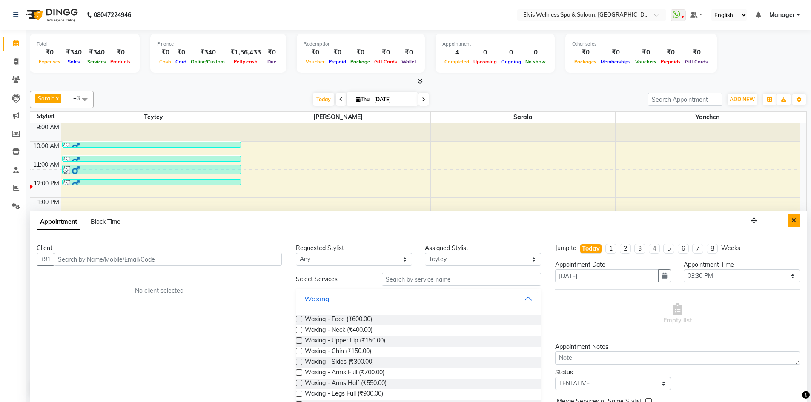
click at [793, 224] on button "Close" at bounding box center [794, 220] width 12 height 13
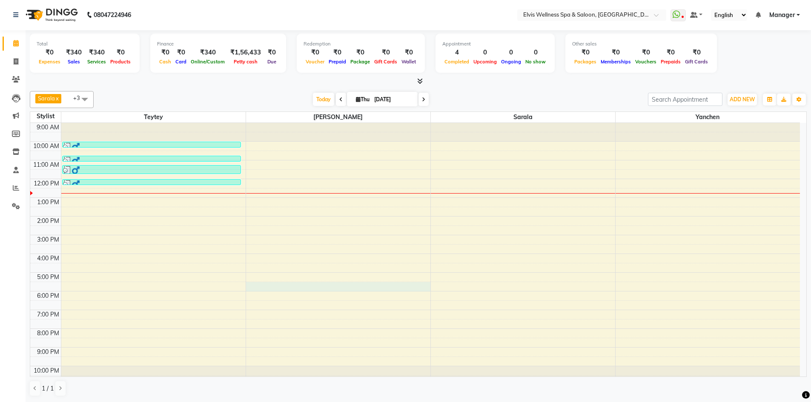
click at [381, 288] on div "9:00 AM 10:00 AM 11:00 AM 12:00 PM 1:00 PM 2:00 PM 3:00 PM 4:00 PM 5:00 PM 6:00…" at bounding box center [415, 254] width 770 height 262
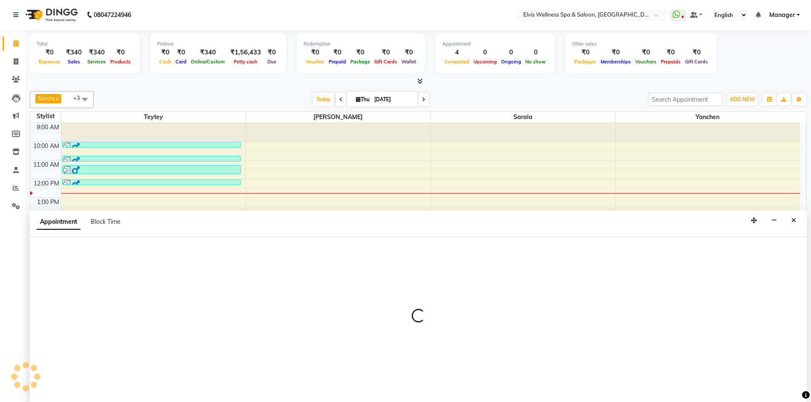
select select "71682"
select select "1050"
select select "tentative"
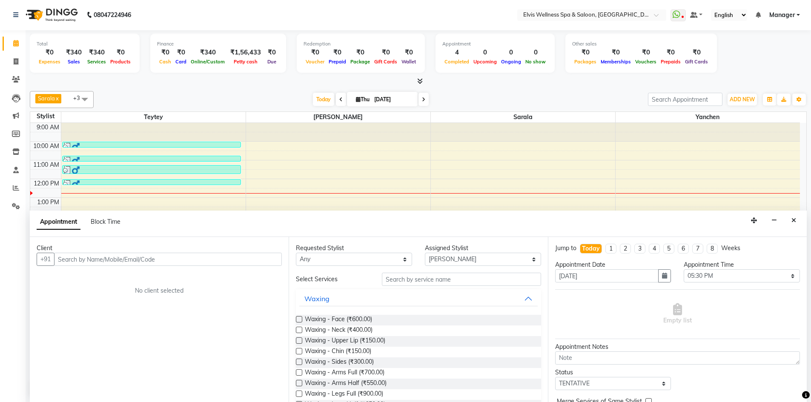
click at [150, 261] on input "text" at bounding box center [168, 259] width 228 height 13
type input "9"
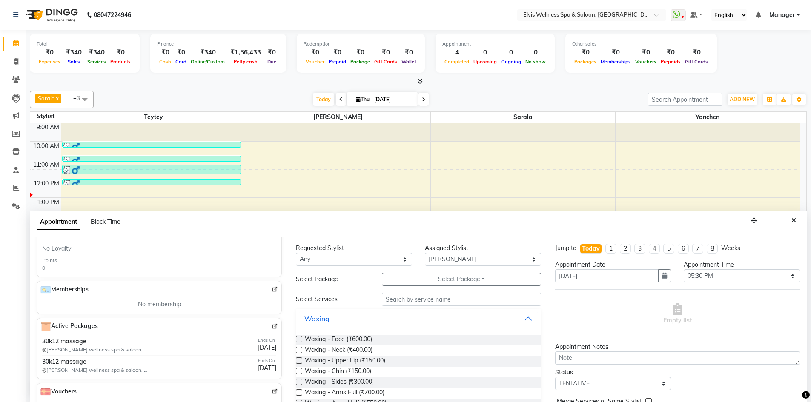
scroll to position [276, 0]
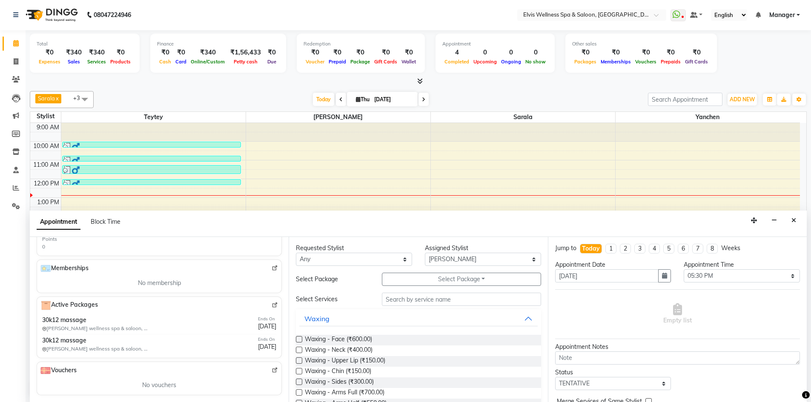
type input "9420919000"
click at [272, 307] on img at bounding box center [275, 305] width 6 height 6
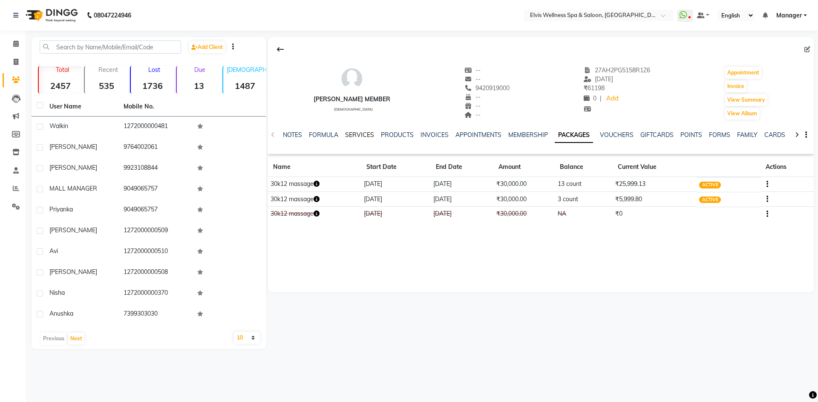
click at [360, 132] on link "SERVICES" at bounding box center [359, 135] width 29 height 8
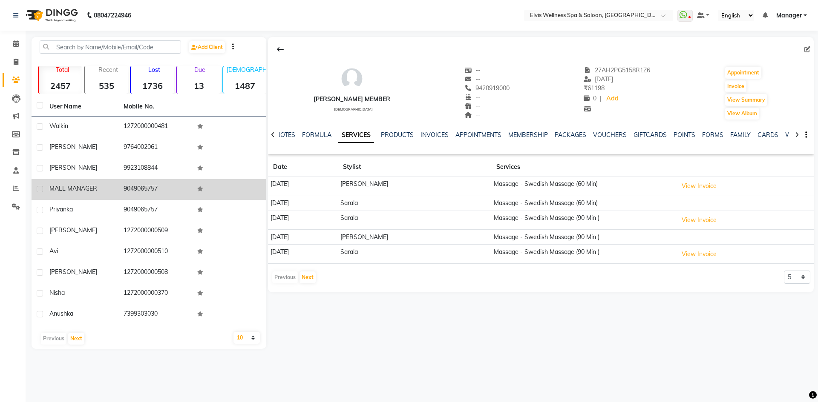
click at [147, 197] on td "9049065757" at bounding box center [155, 189] width 74 height 21
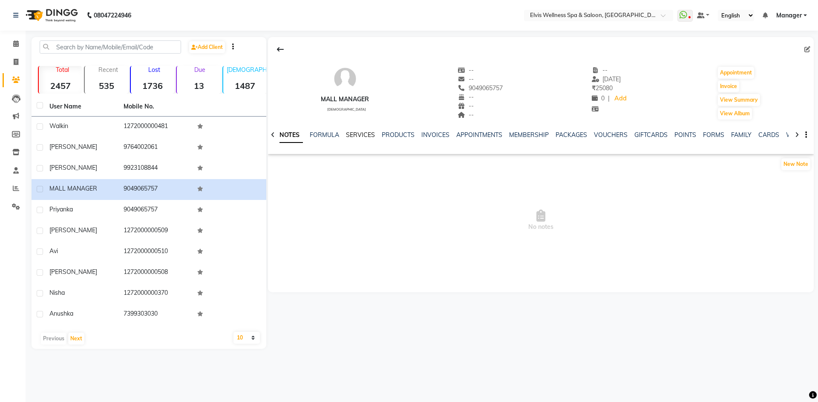
click at [367, 138] on link "SERVICES" at bounding box center [360, 135] width 29 height 8
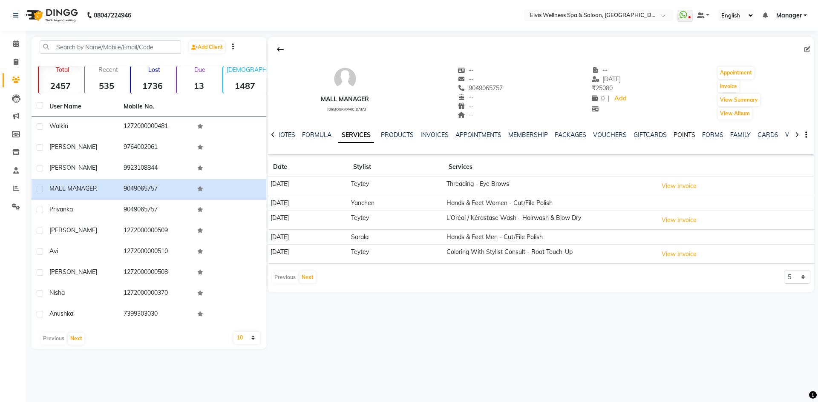
click at [673, 133] on link "POINTS" at bounding box center [684, 135] width 22 height 8
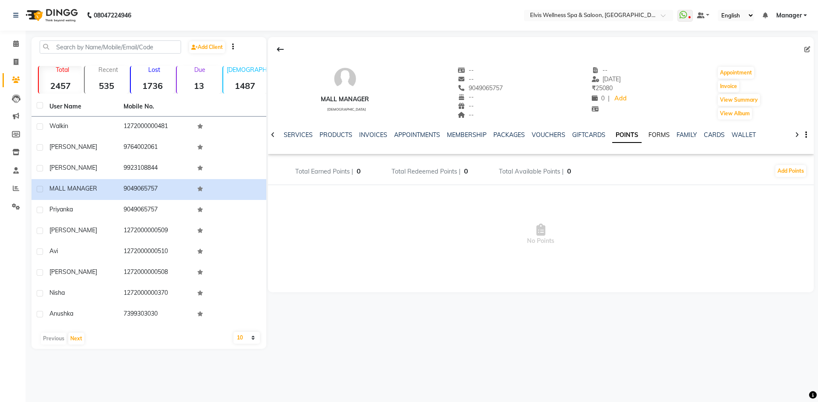
click at [662, 133] on link "FORMS" at bounding box center [658, 135] width 21 height 8
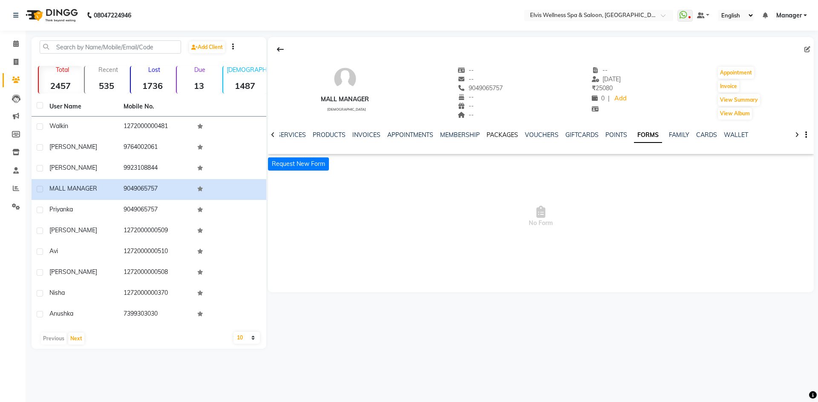
click at [487, 134] on link "PACKAGES" at bounding box center [502, 135] width 32 height 8
click at [490, 134] on link "MEMBERSHIP" at bounding box center [487, 135] width 40 height 8
click at [463, 132] on link "APPOINTMENTS" at bounding box center [444, 135] width 46 height 8
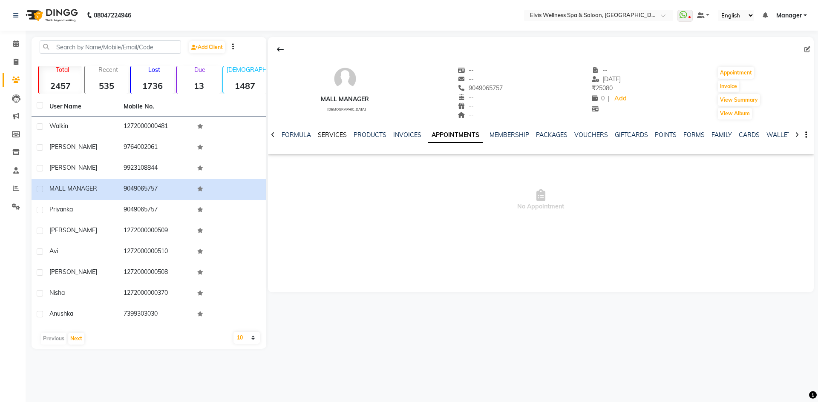
click at [320, 133] on link "SERVICES" at bounding box center [332, 135] width 29 height 8
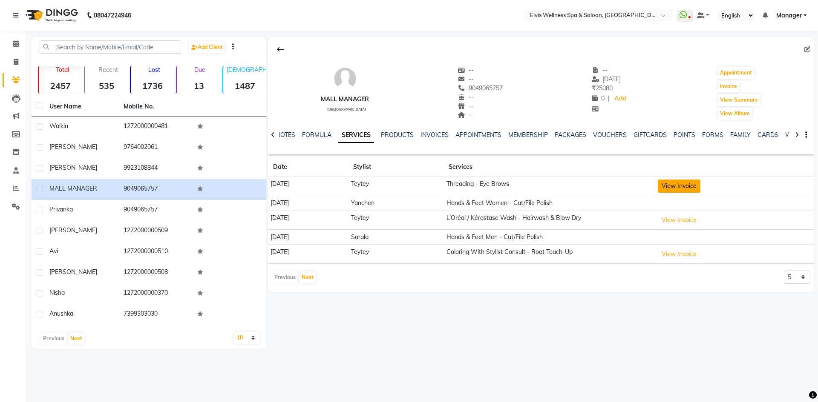
click at [686, 191] on button "View Invoice" at bounding box center [678, 186] width 43 height 13
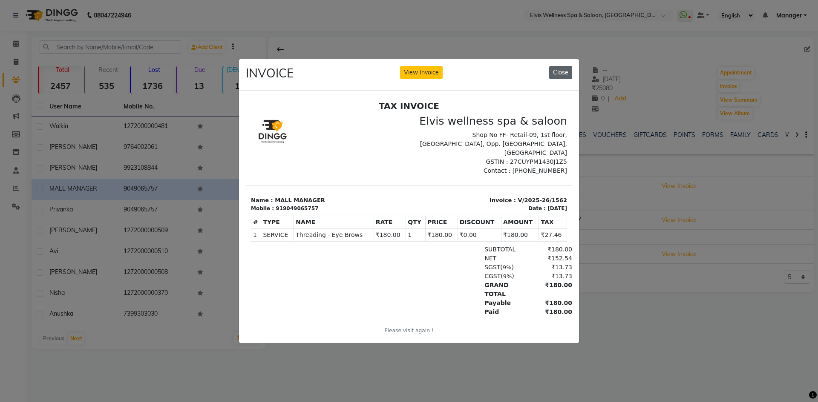
click at [558, 73] on button "Close" at bounding box center [560, 72] width 23 height 13
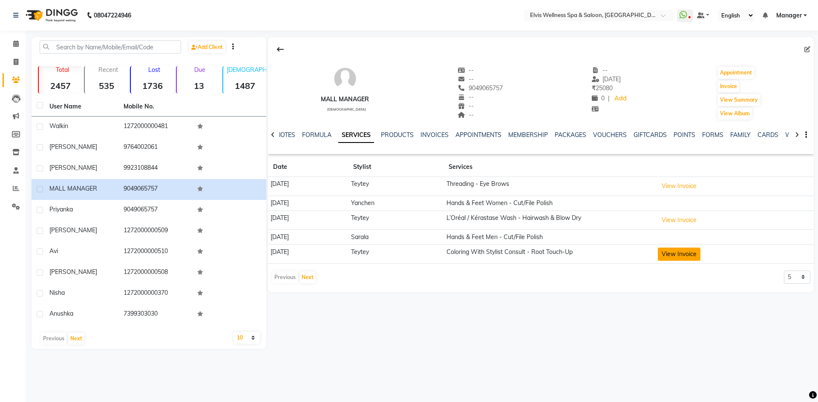
click at [673, 253] on button "View Invoice" at bounding box center [678, 254] width 43 height 13
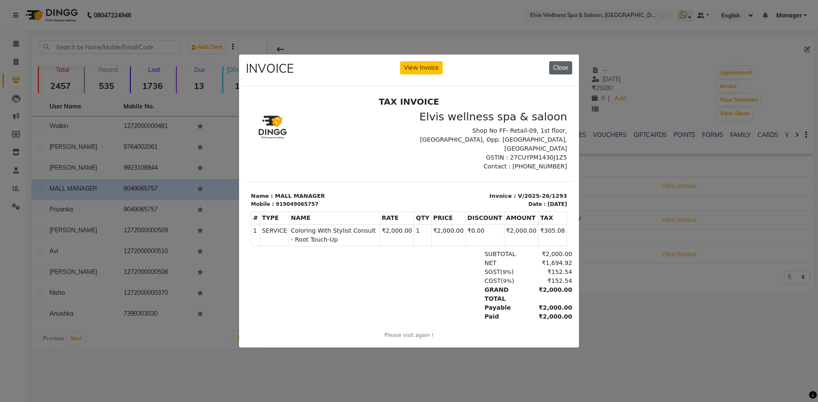
click at [558, 63] on button "Close" at bounding box center [560, 67] width 23 height 13
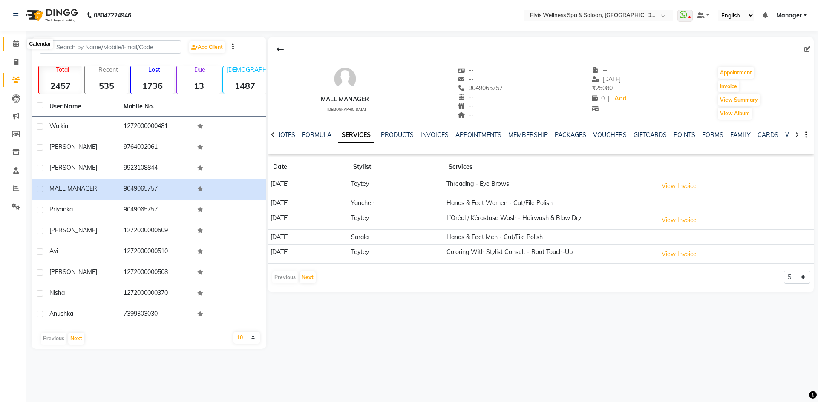
click at [16, 46] on icon at bounding box center [16, 43] width 6 height 6
